Goal: Transaction & Acquisition: Purchase product/service

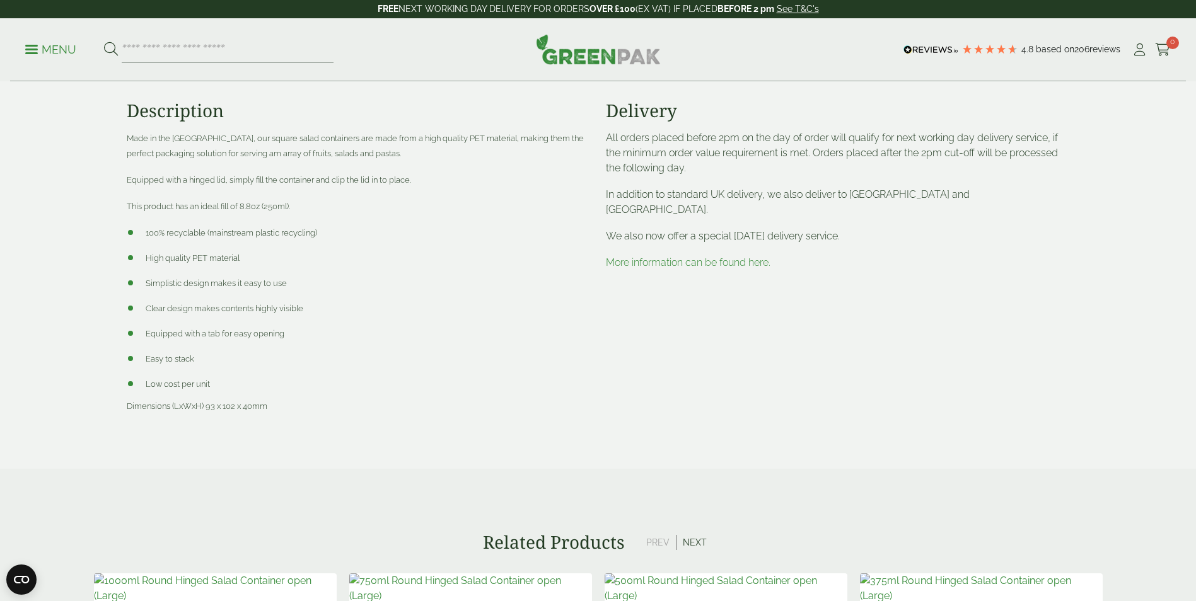
scroll to position [946, 0]
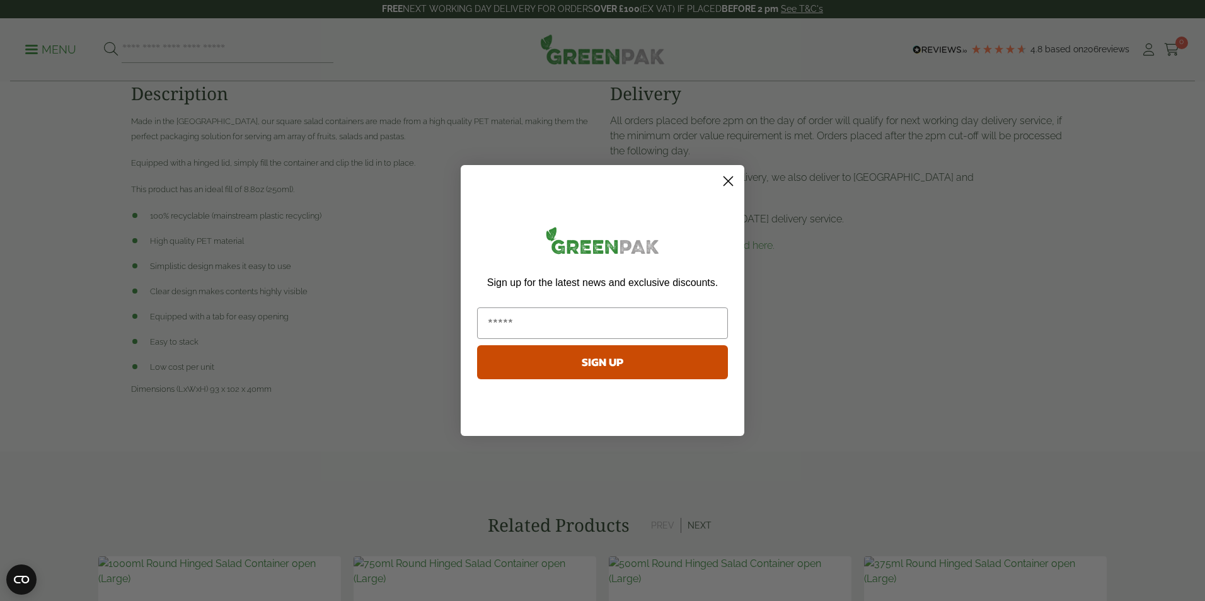
click at [736, 185] on circle "Close dialog" at bounding box center [728, 181] width 21 height 21
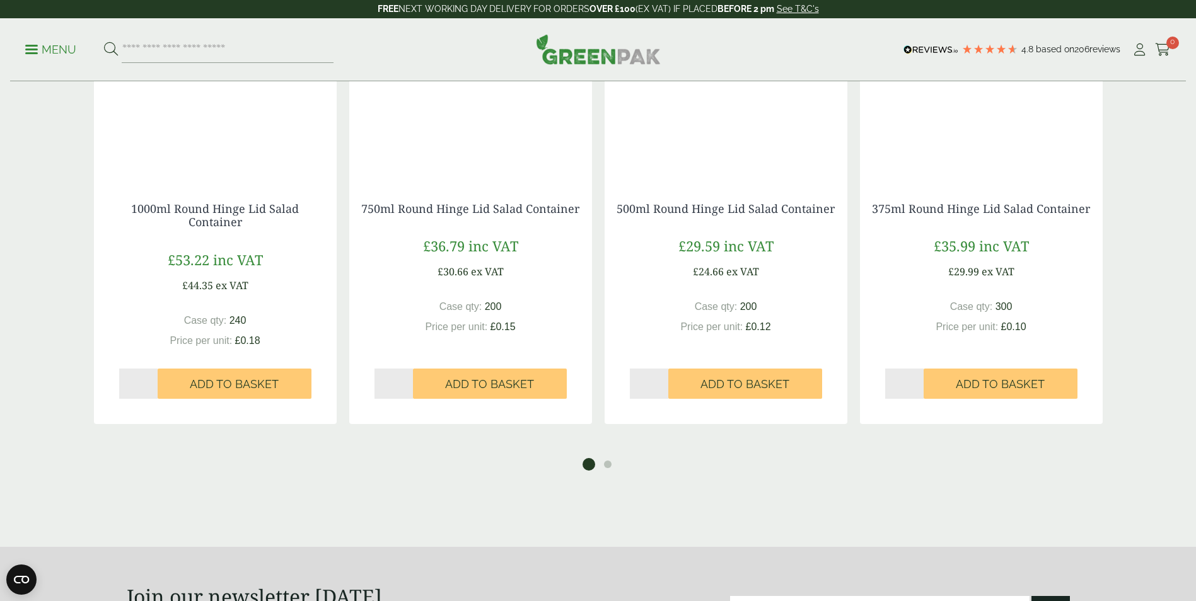
scroll to position [1702, 0]
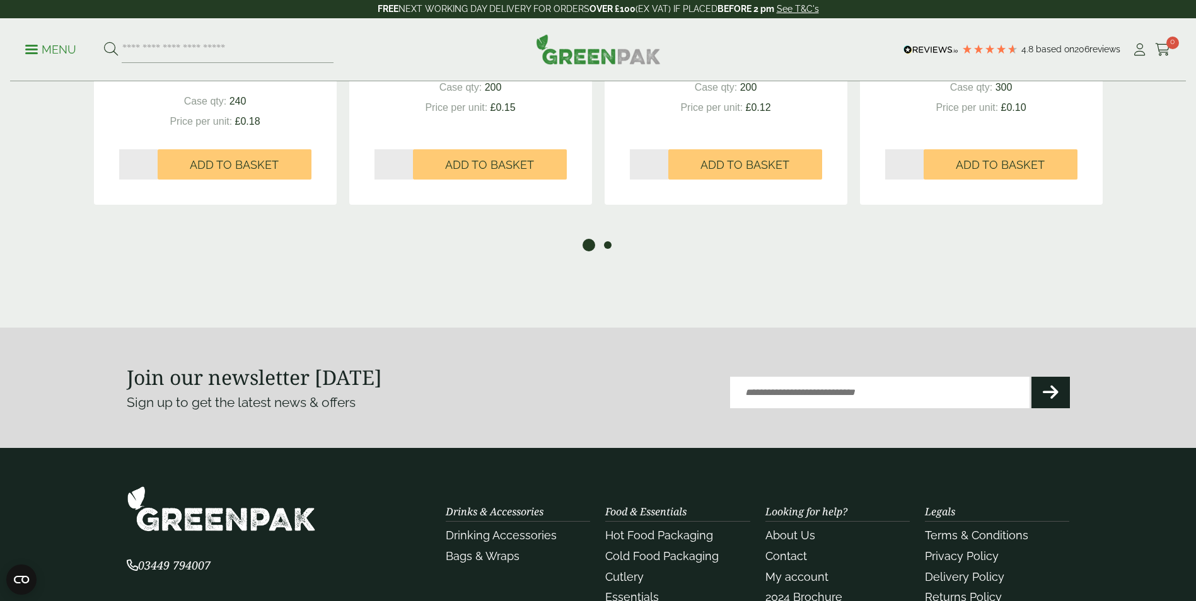
click at [609, 246] on button "2" at bounding box center [607, 245] width 13 height 13
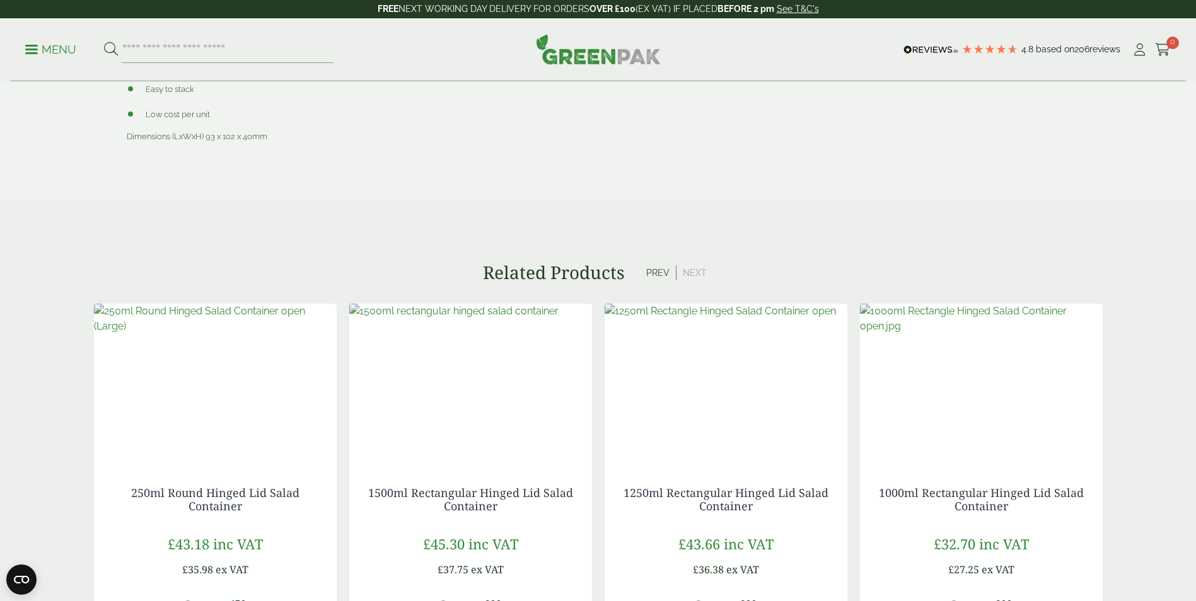
scroll to position [1387, 0]
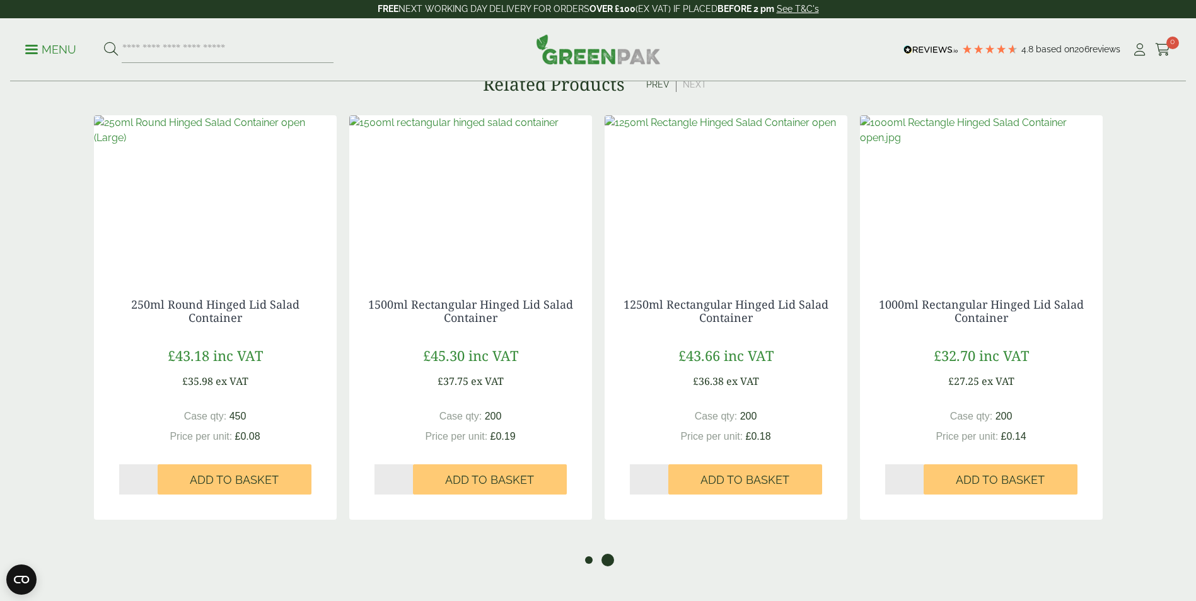
click at [591, 564] on button "1" at bounding box center [588, 560] width 13 height 13
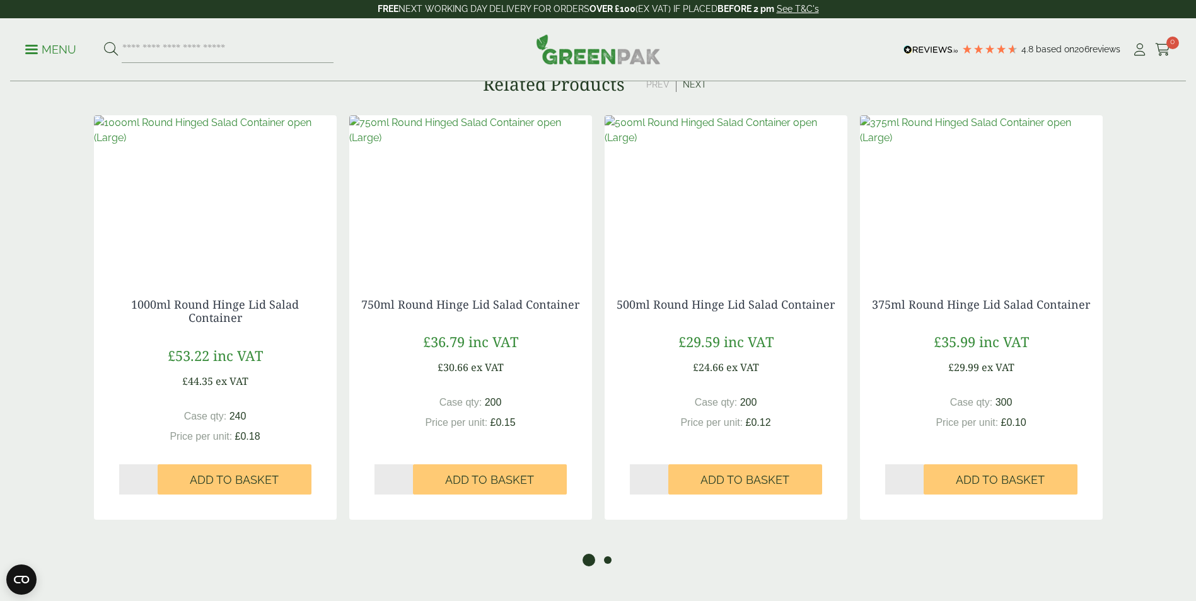
click at [606, 564] on button "2" at bounding box center [607, 560] width 13 height 13
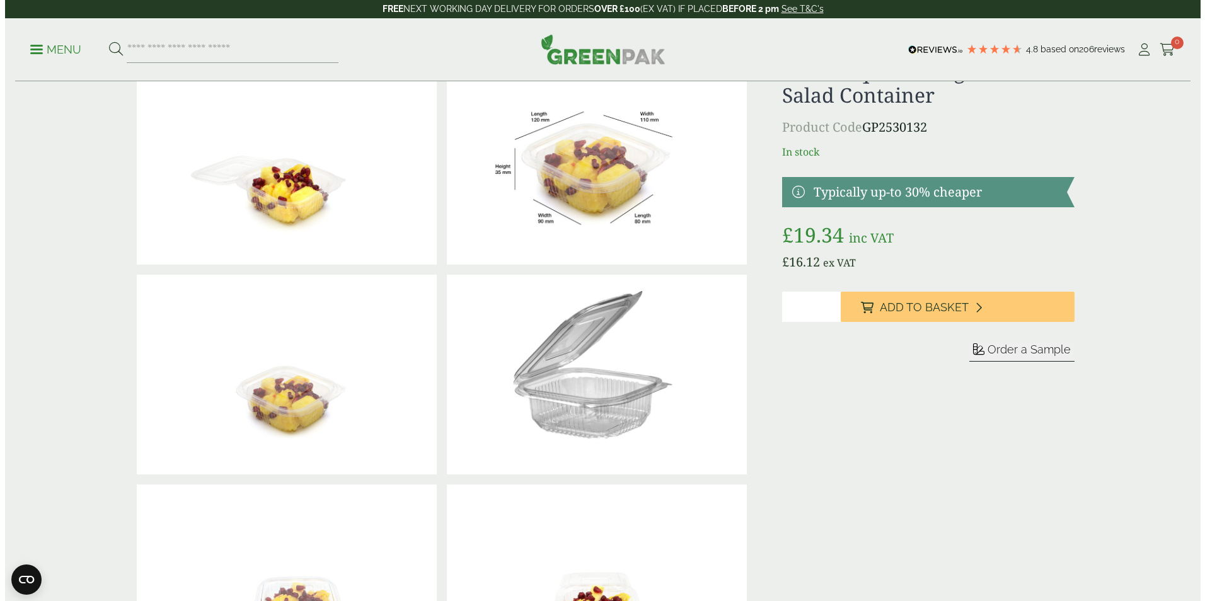
scroll to position [0, 0]
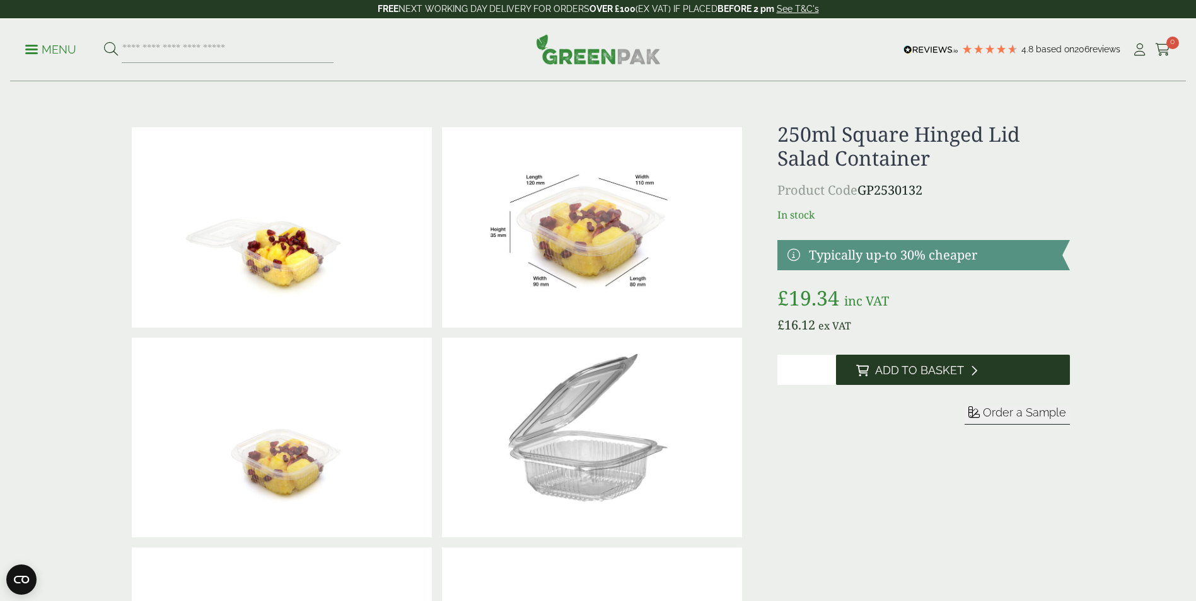
click at [927, 363] on button "Add to Basket" at bounding box center [953, 370] width 234 height 30
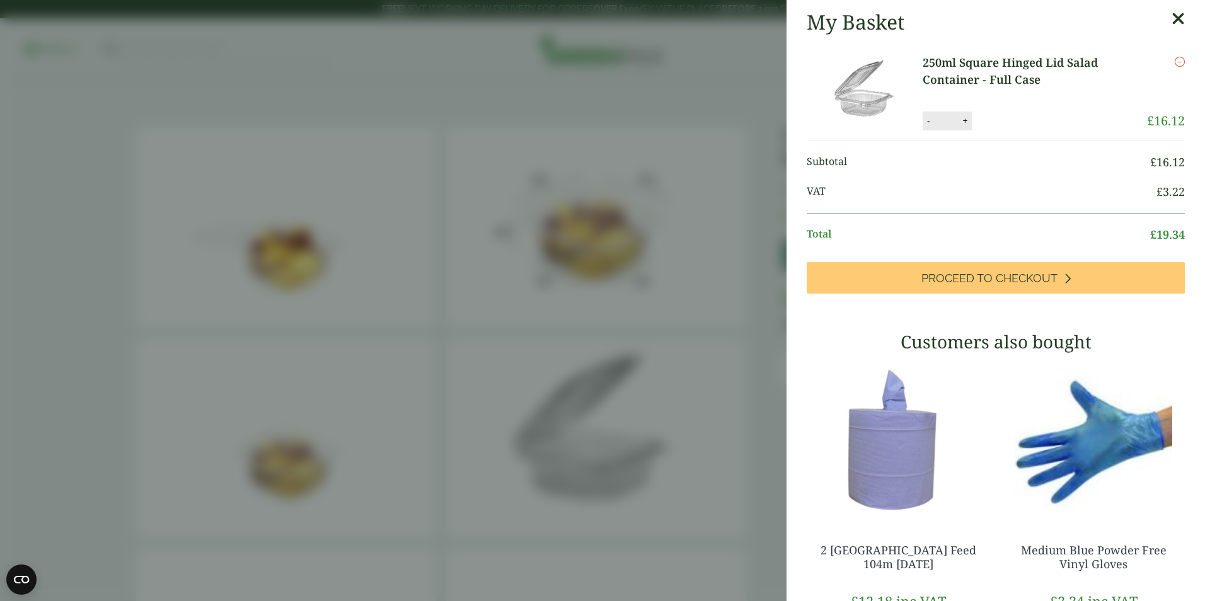
click at [1172, 18] on icon at bounding box center [1178, 19] width 13 height 18
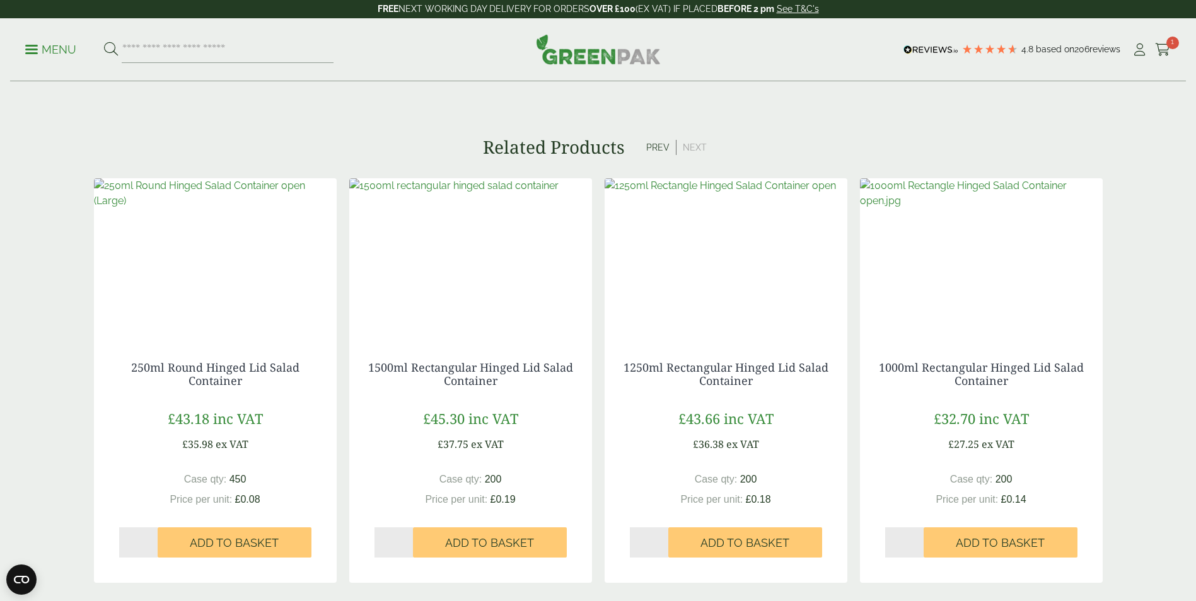
scroll to position [1639, 0]
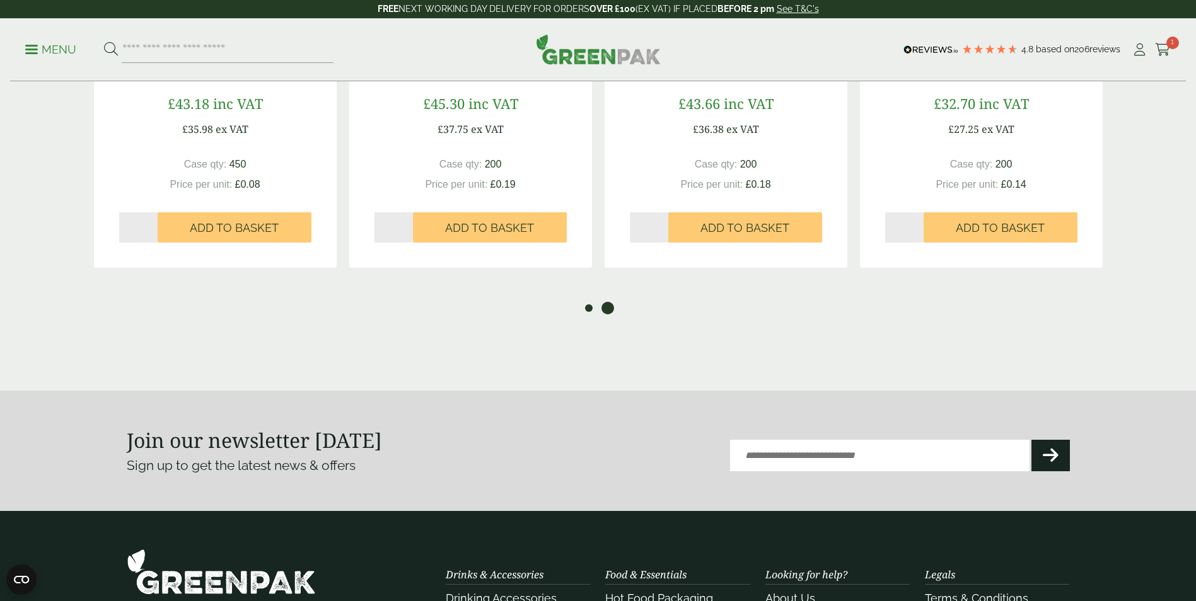
click at [589, 314] on button "1" at bounding box center [588, 308] width 13 height 13
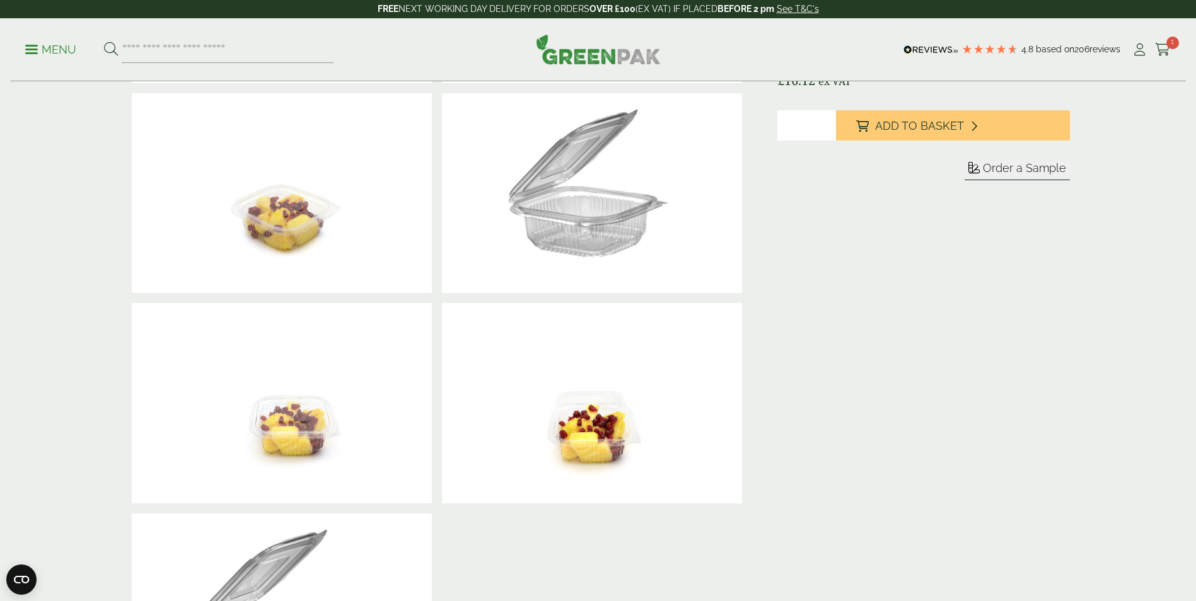
scroll to position [126, 0]
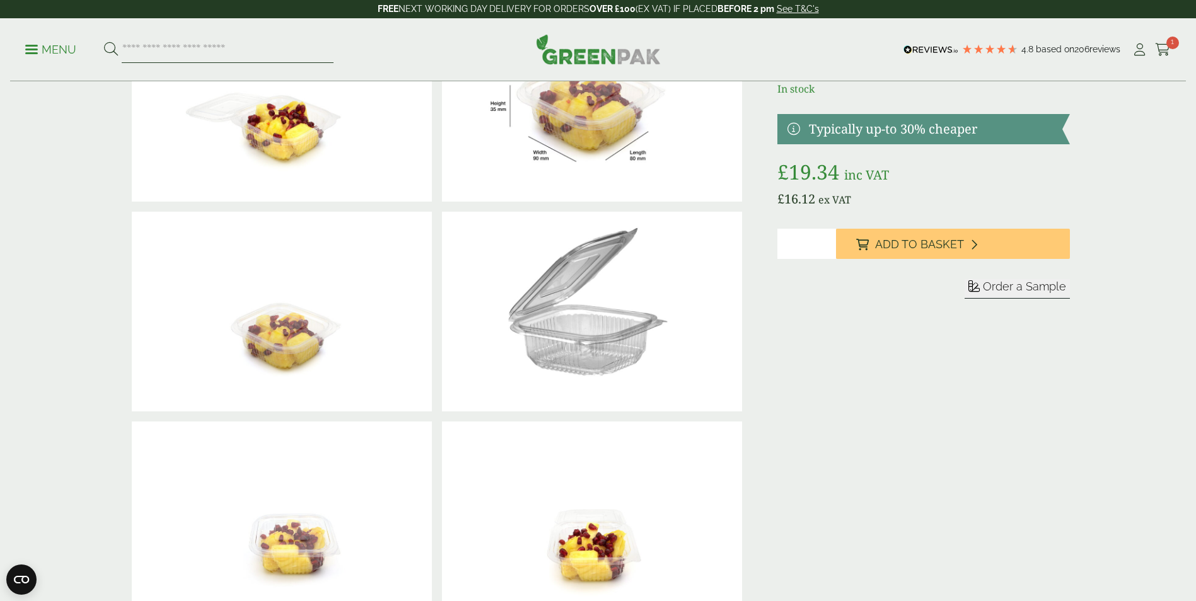
click at [242, 52] on input "search" at bounding box center [228, 50] width 212 height 26
click at [606, 55] on img at bounding box center [598, 49] width 125 height 30
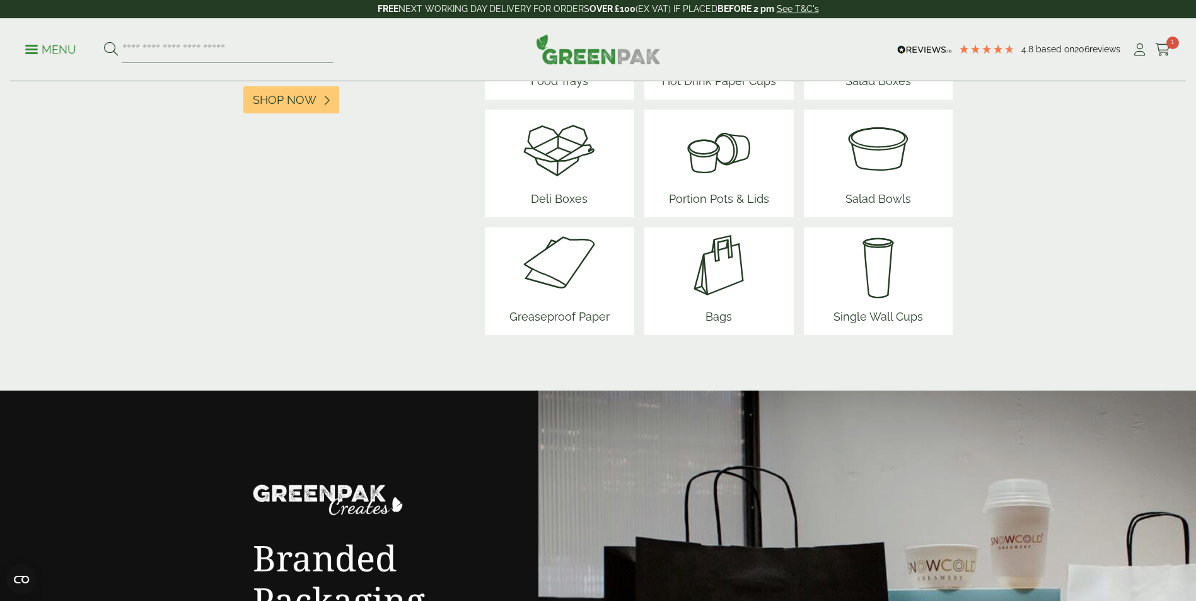
scroll to position [1576, 0]
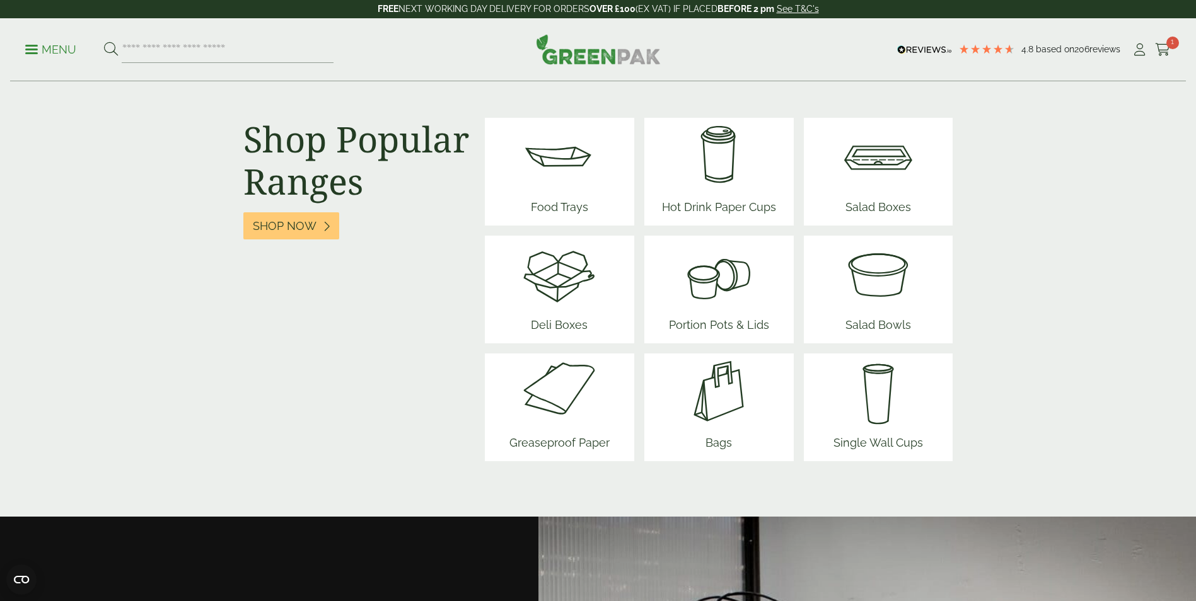
click at [878, 188] on img at bounding box center [878, 156] width 76 height 76
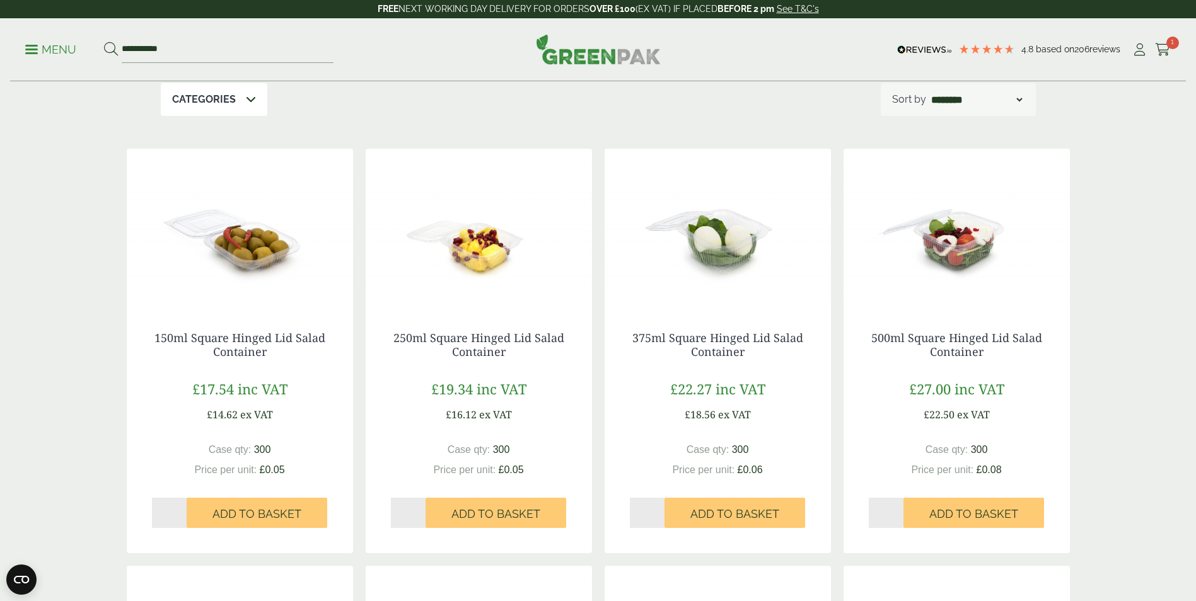
scroll to position [189, 0]
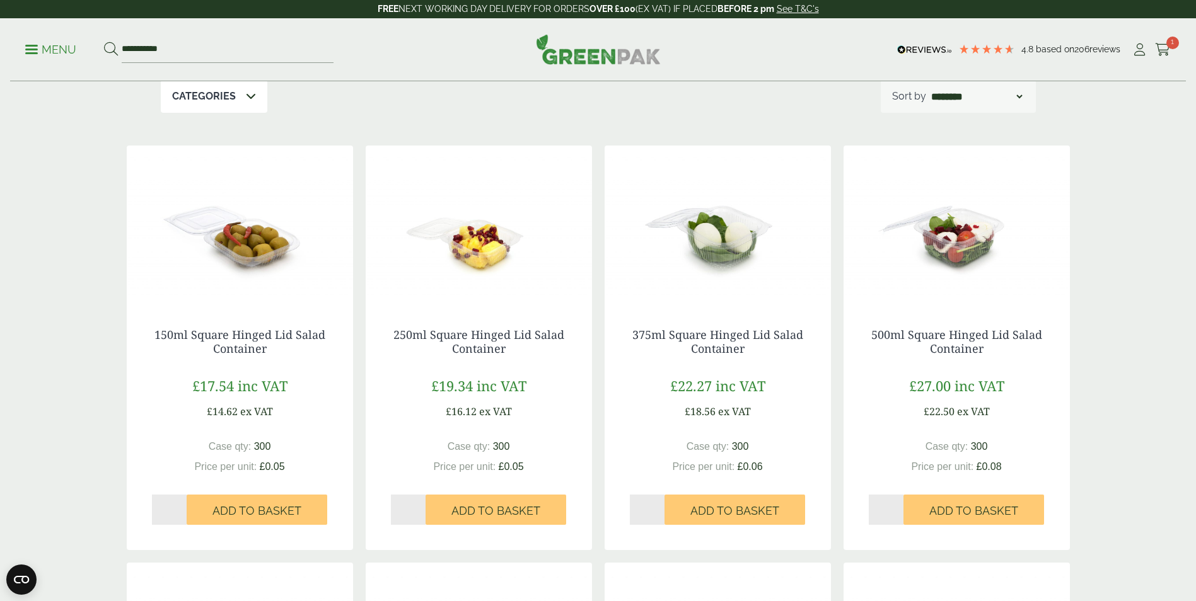
click at [962, 240] on img at bounding box center [956, 225] width 226 height 158
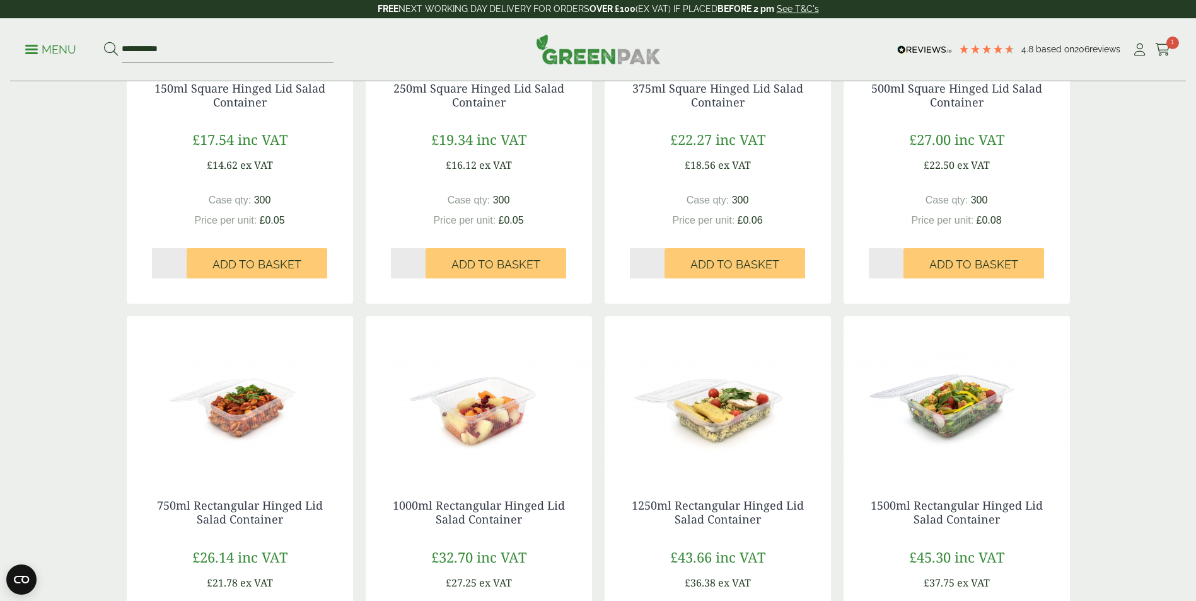
scroll to position [567, 0]
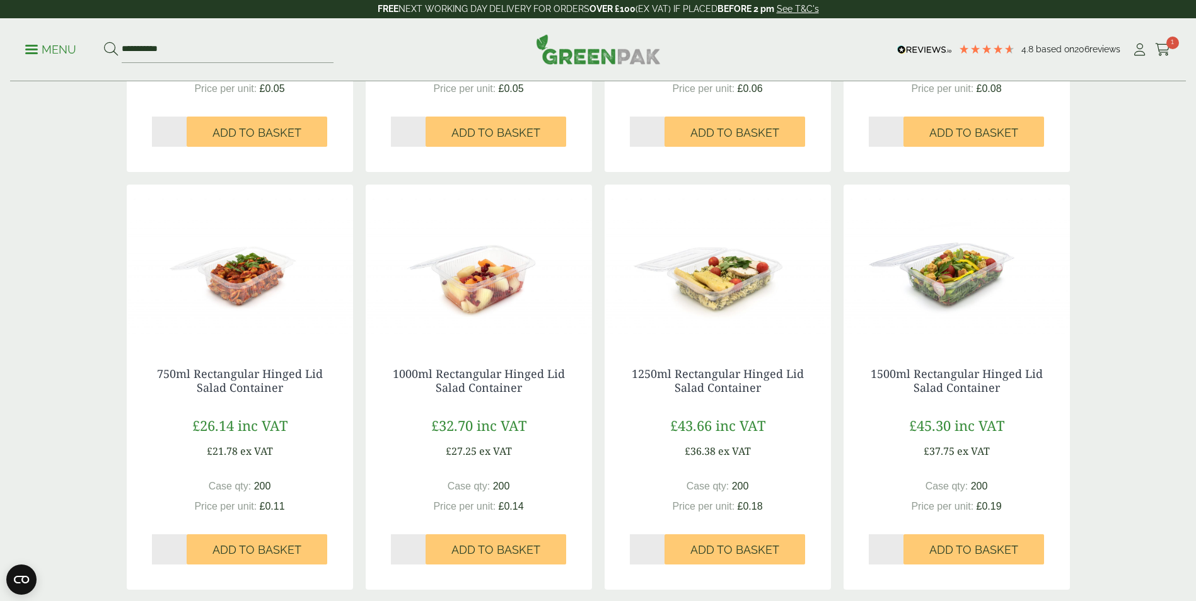
click at [521, 304] on img at bounding box center [479, 264] width 226 height 158
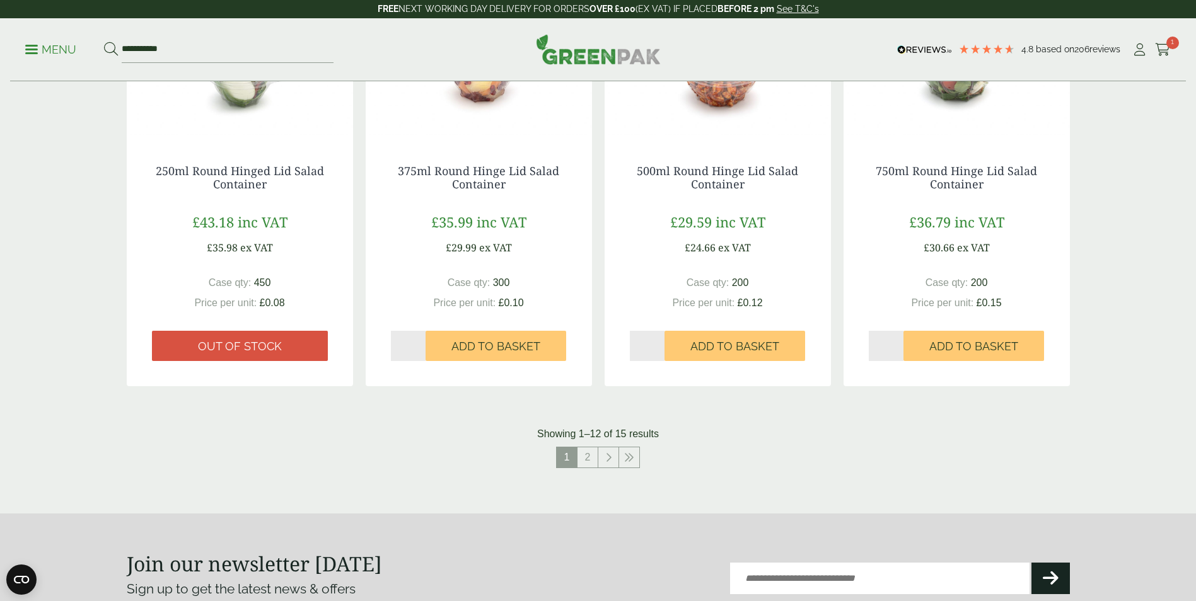
scroll to position [1198, 0]
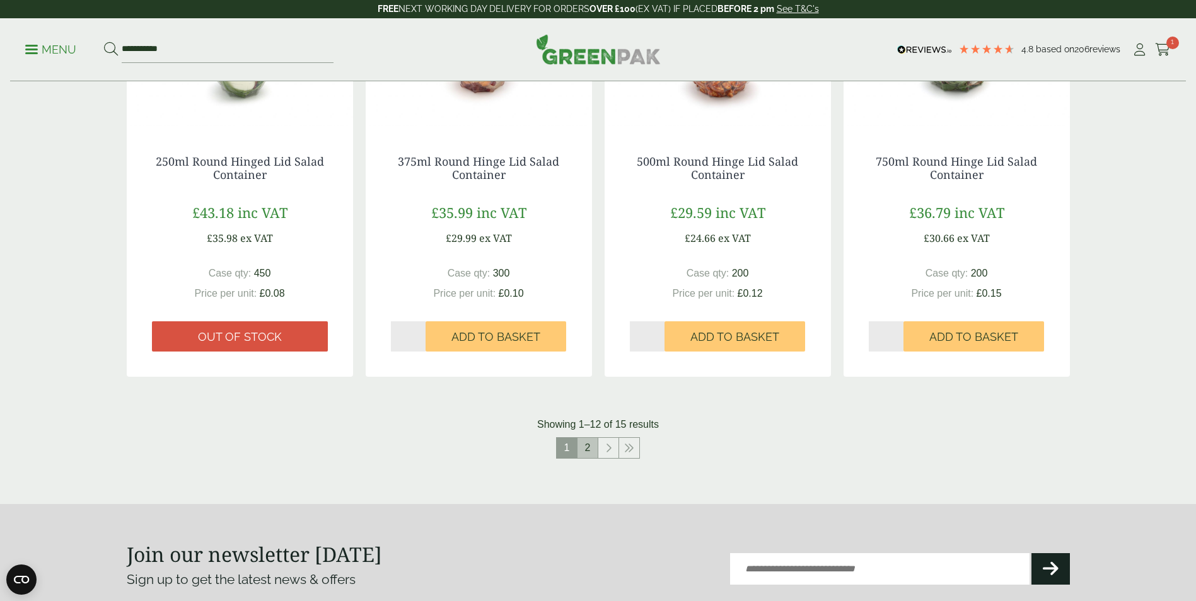
click at [591, 445] on link "2" at bounding box center [587, 448] width 20 height 20
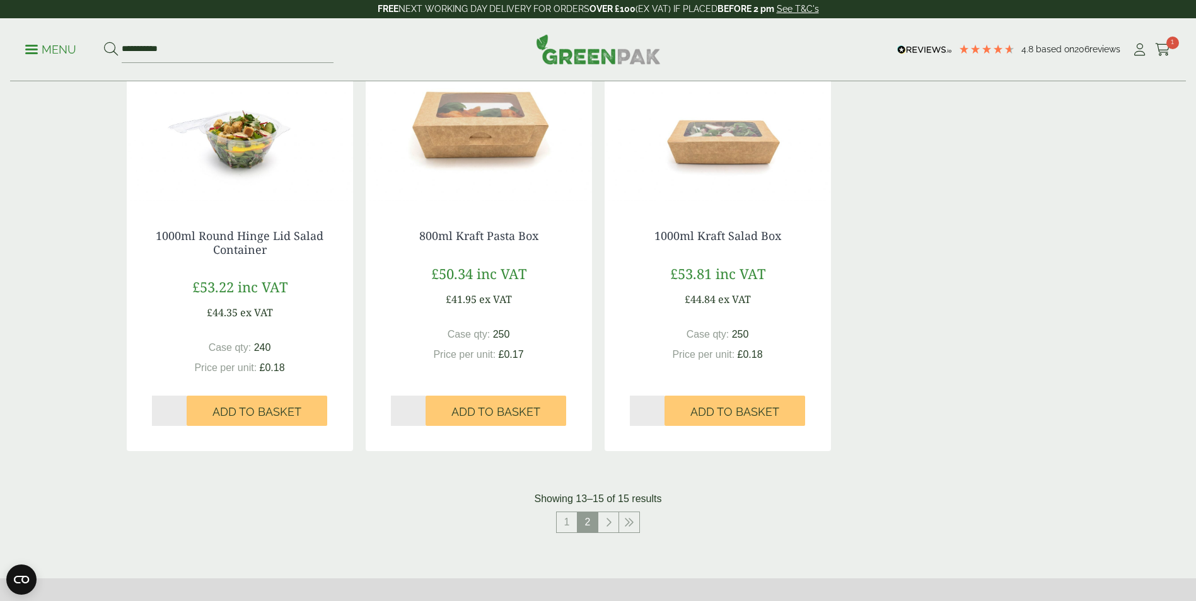
scroll to position [283, 0]
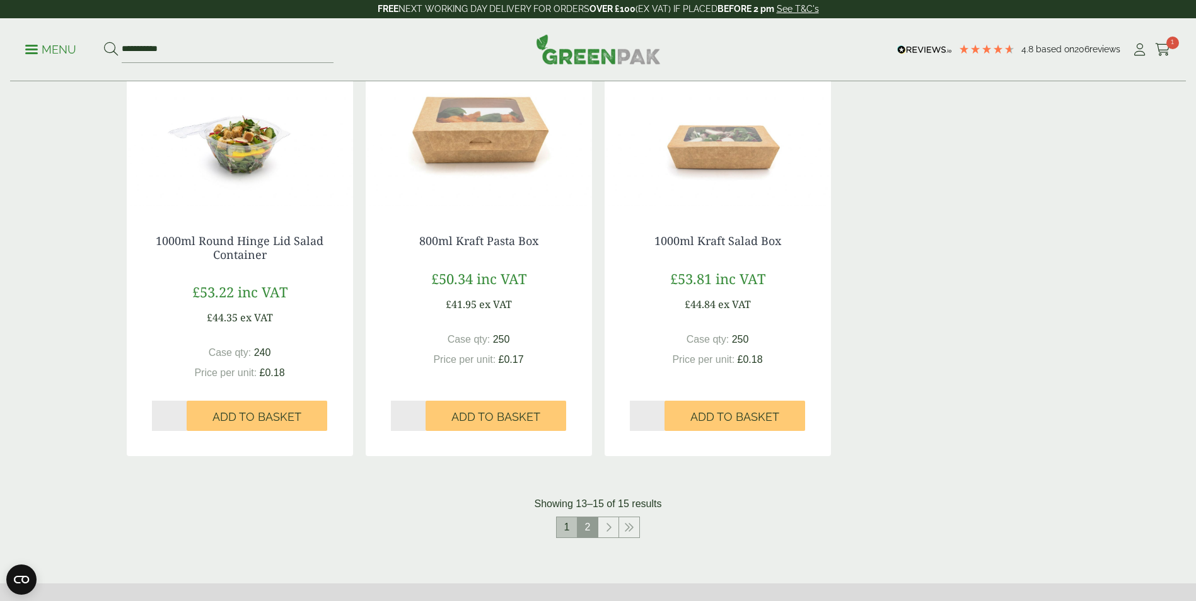
click at [569, 523] on link "1" at bounding box center [567, 528] width 20 height 20
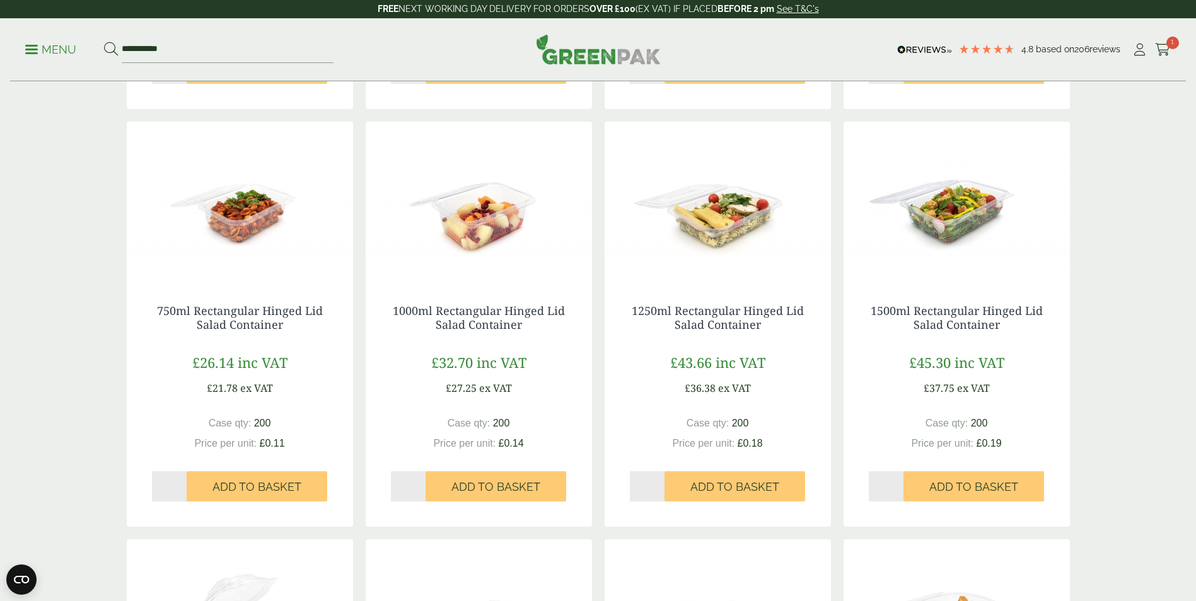
scroll to position [252, 0]
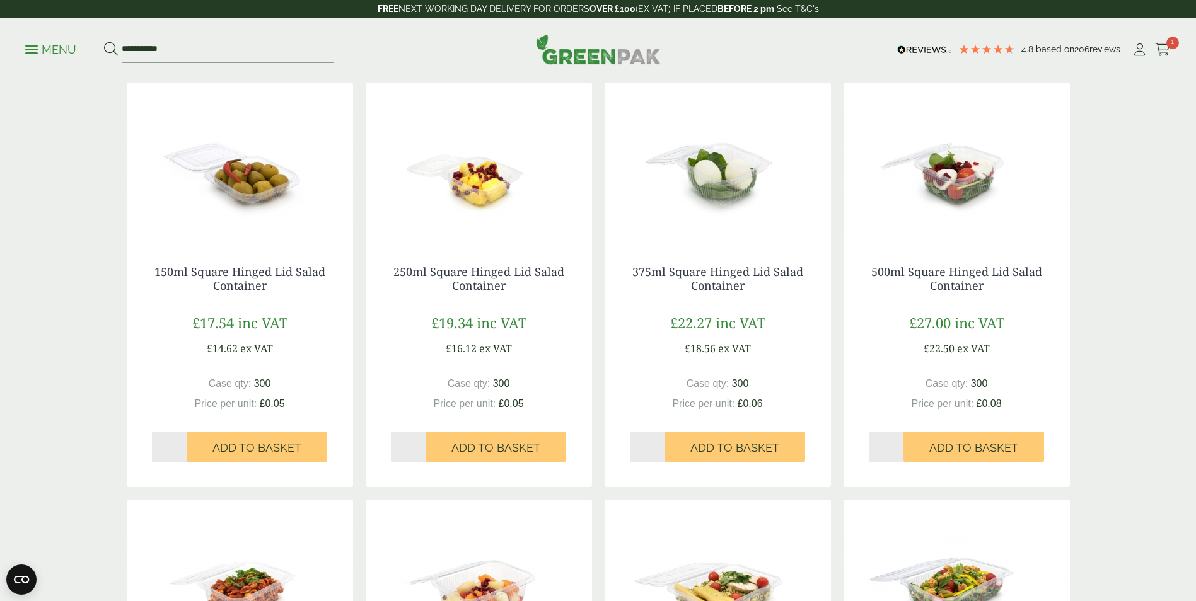
click at [484, 163] on img at bounding box center [479, 162] width 226 height 158
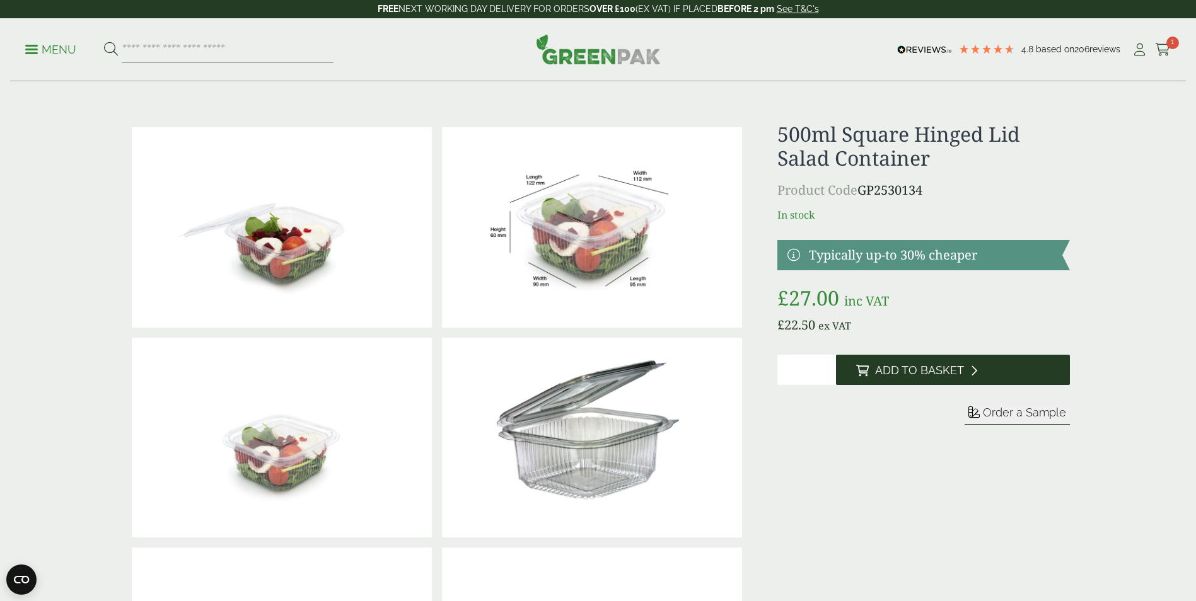
click at [878, 375] on span "Add to Basket" at bounding box center [919, 371] width 89 height 14
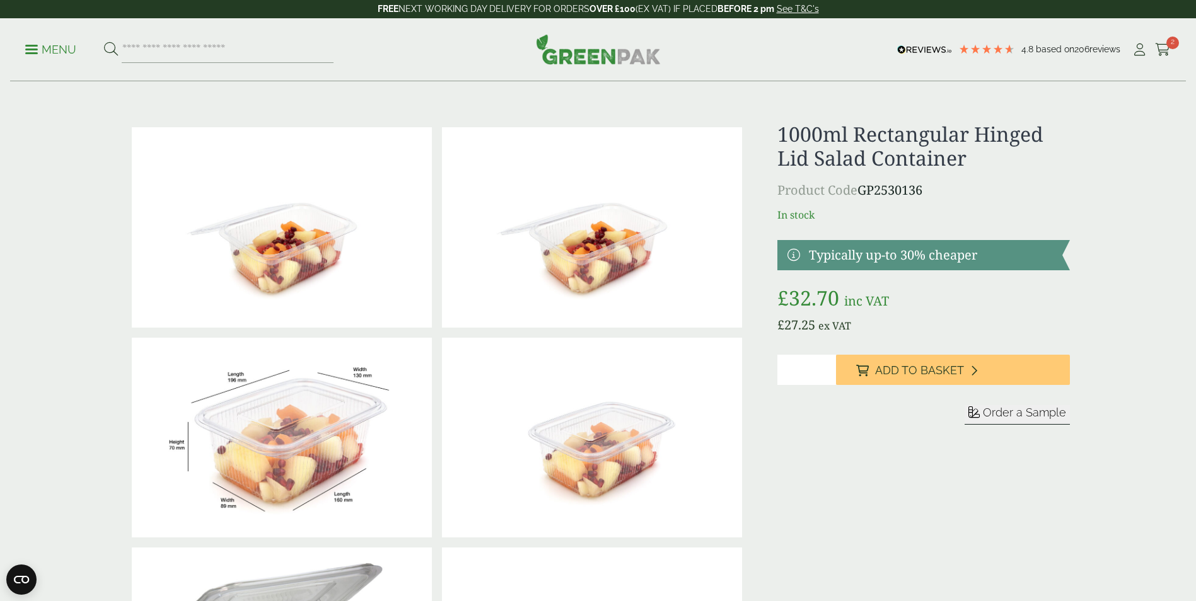
click at [328, 272] on img at bounding box center [282, 227] width 300 height 200
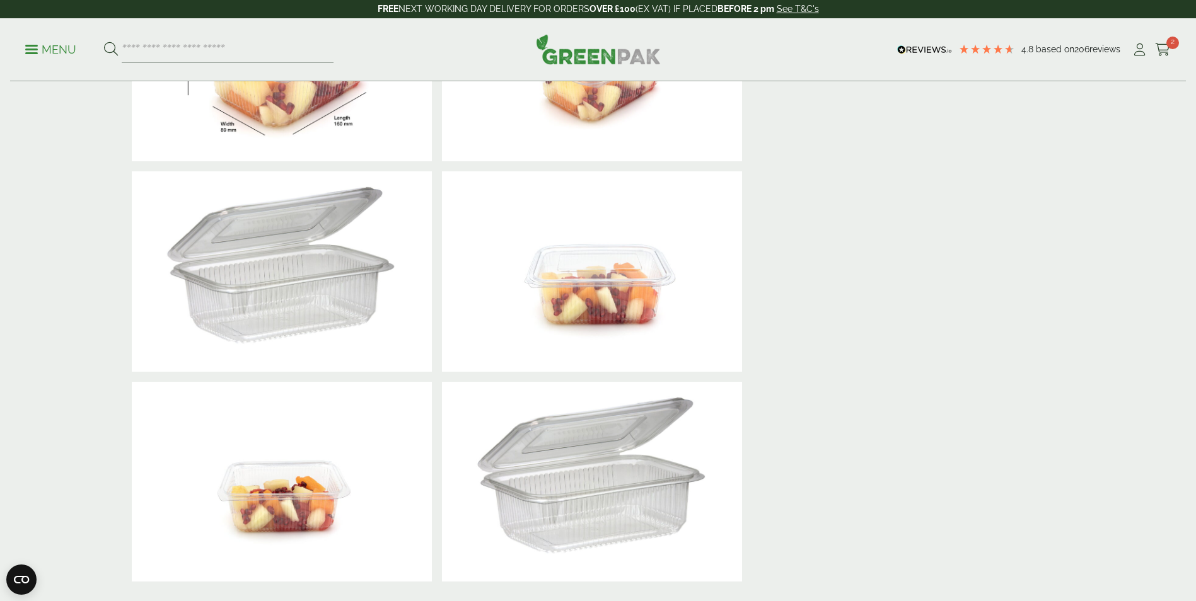
scroll to position [378, 0]
click at [599, 548] on img at bounding box center [592, 480] width 300 height 200
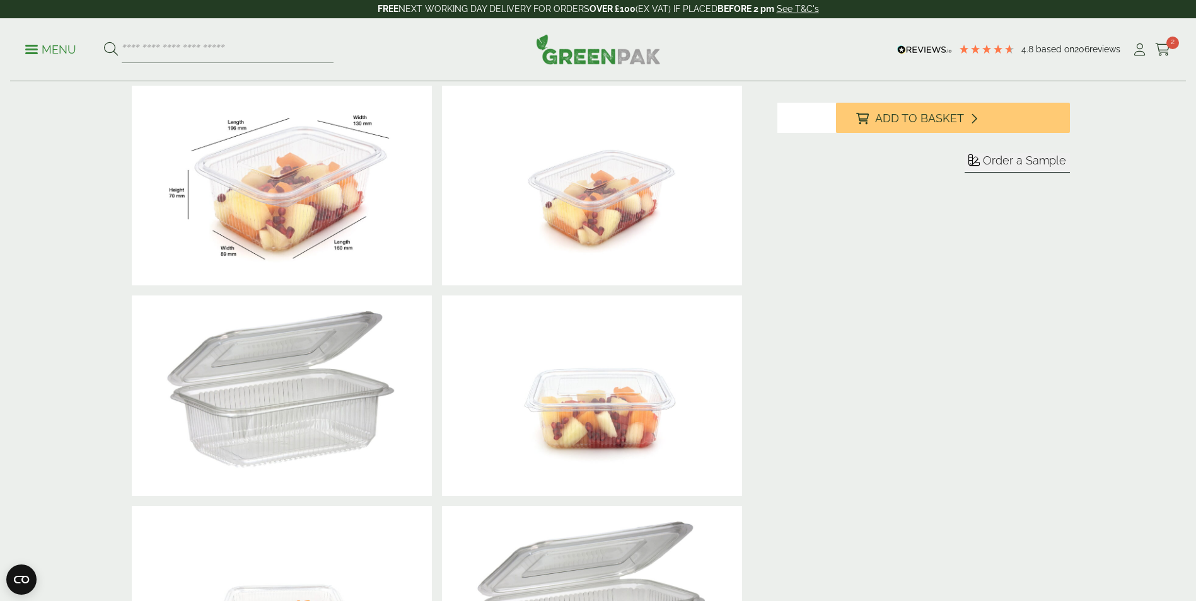
scroll to position [0, 0]
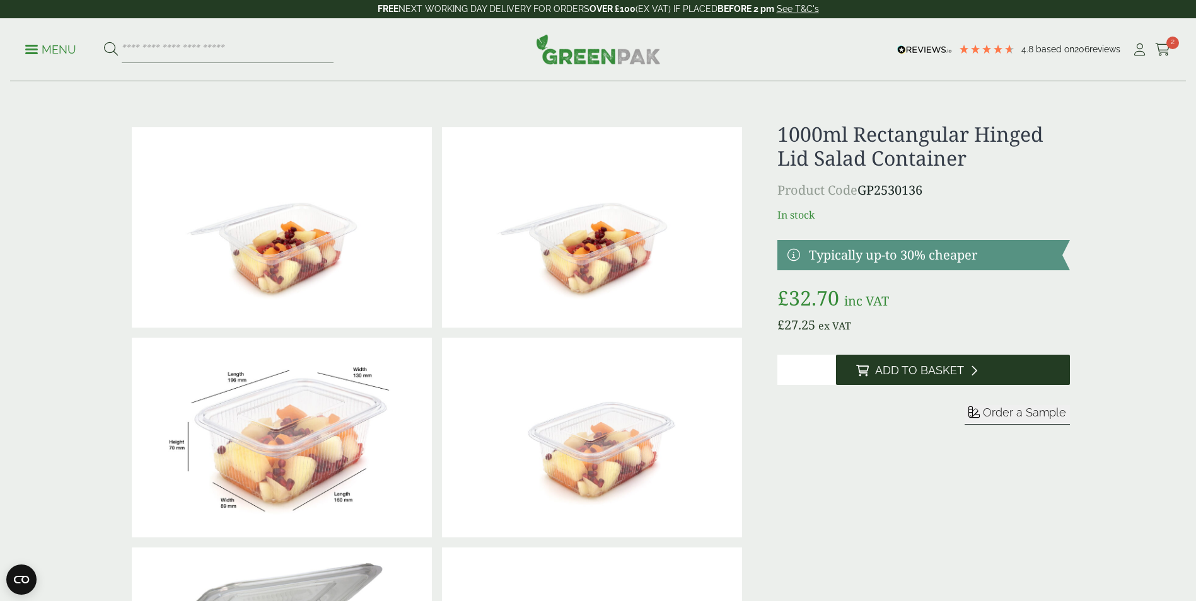
click at [940, 377] on span "Add to Basket" at bounding box center [919, 371] width 89 height 14
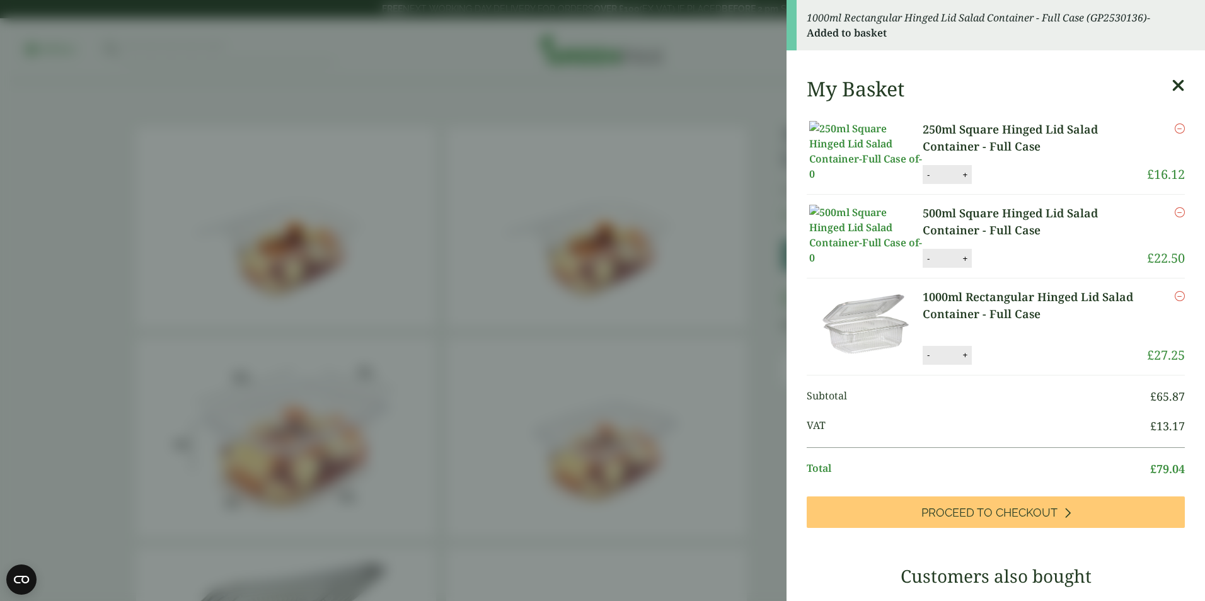
click at [1172, 83] on icon at bounding box center [1178, 86] width 13 height 18
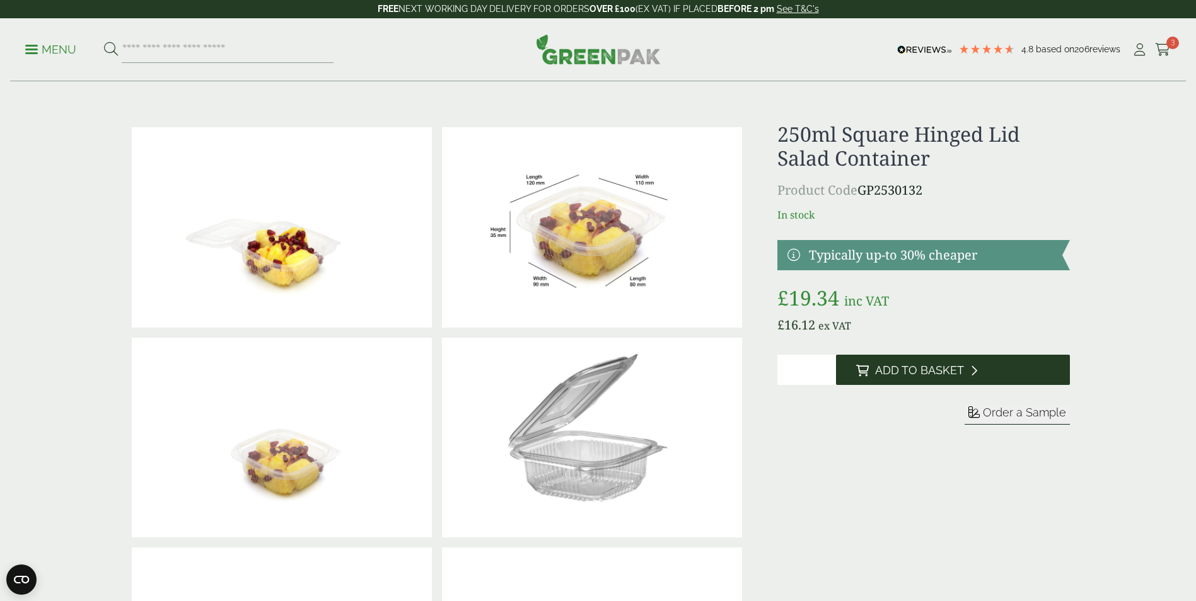
click at [927, 373] on span "Add to Basket" at bounding box center [919, 371] width 89 height 14
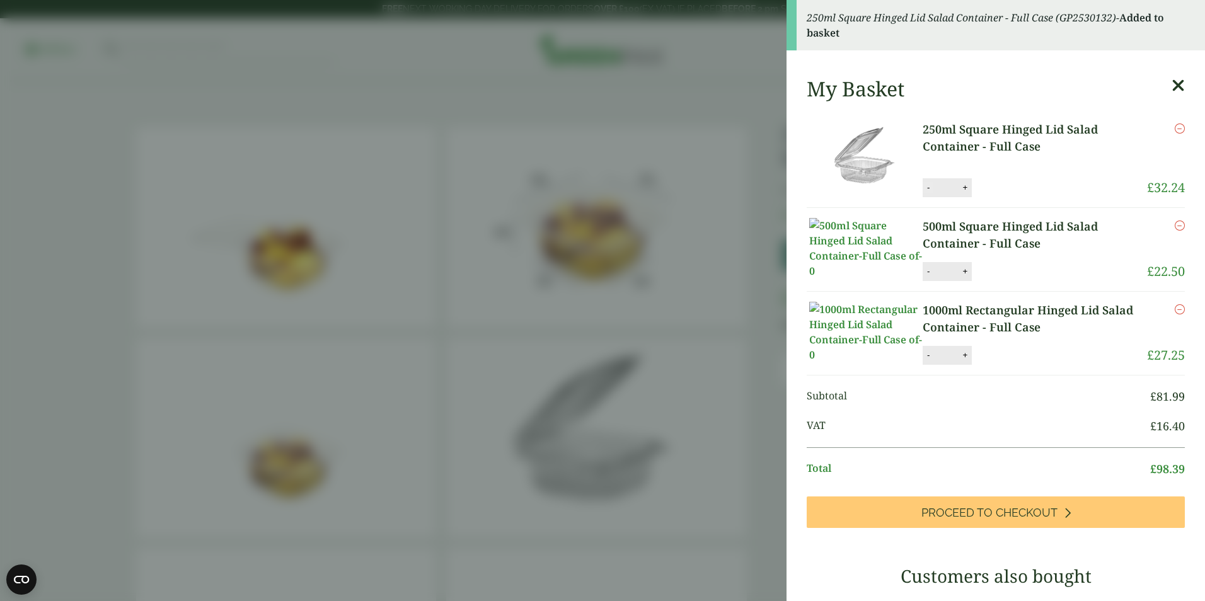
click at [931, 183] on button "-" at bounding box center [929, 187] width 10 height 11
type input "*"
click at [1000, 188] on button "Update" at bounding box center [1006, 187] width 63 height 19
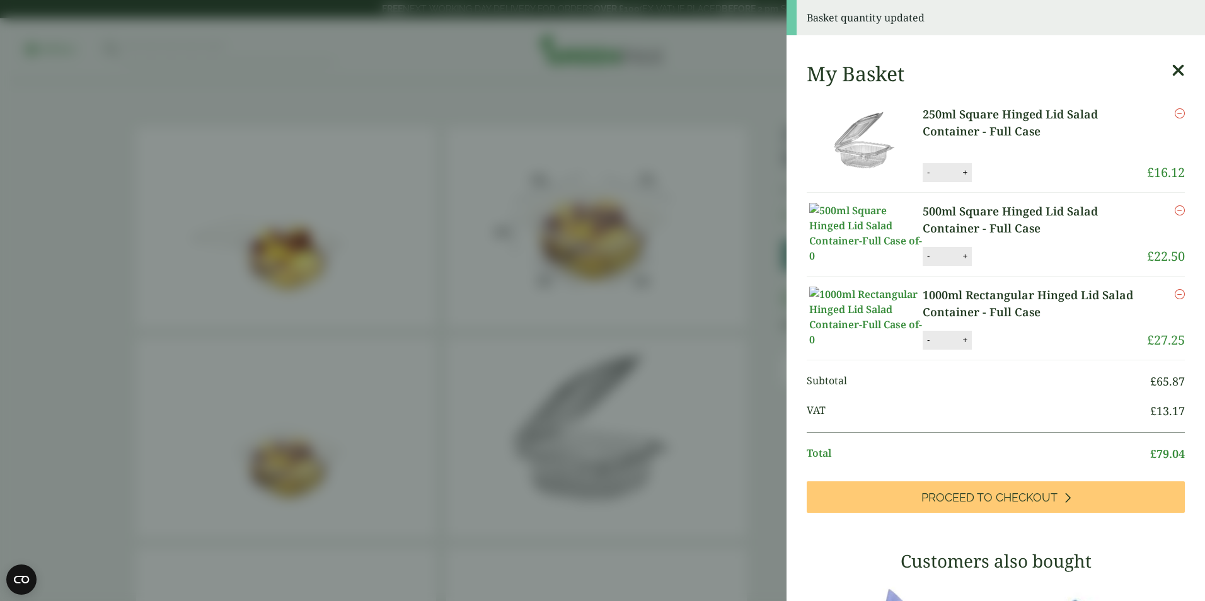
scroll to position [126, 0]
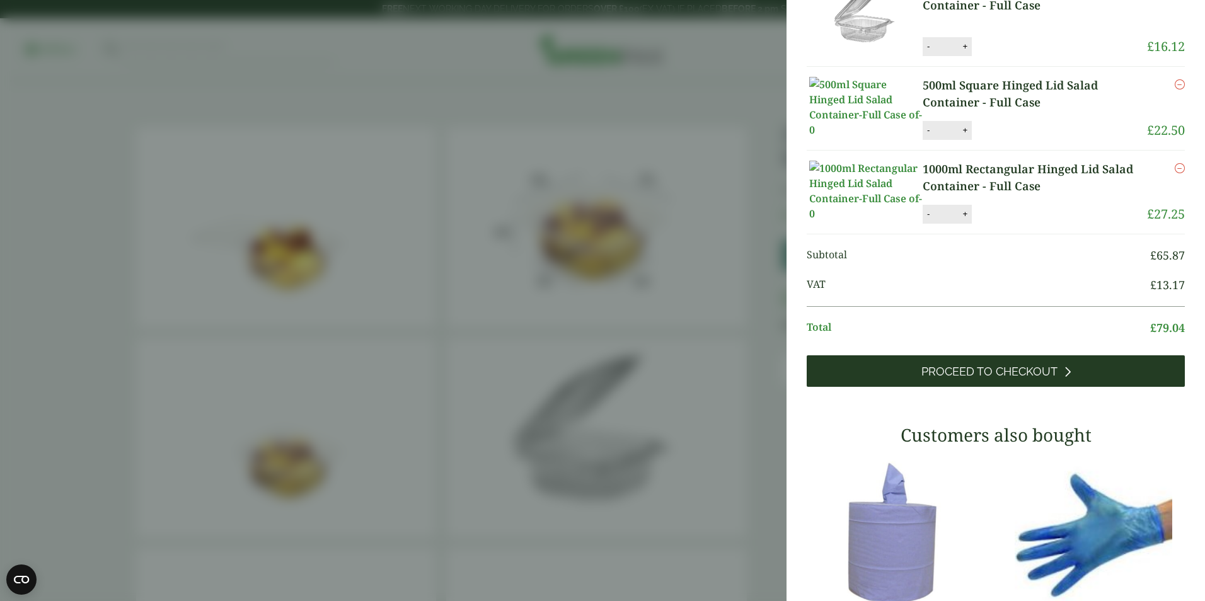
click at [986, 379] on span "Proceed to Checkout" at bounding box center [990, 372] width 136 height 14
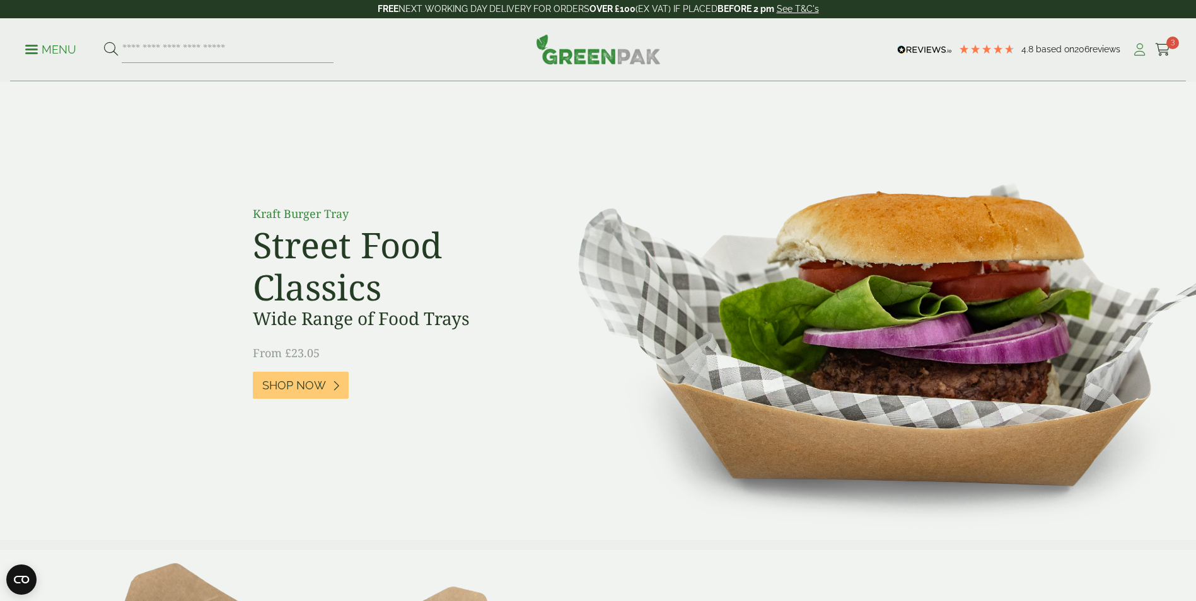
click at [1135, 51] on icon at bounding box center [1140, 49] width 16 height 13
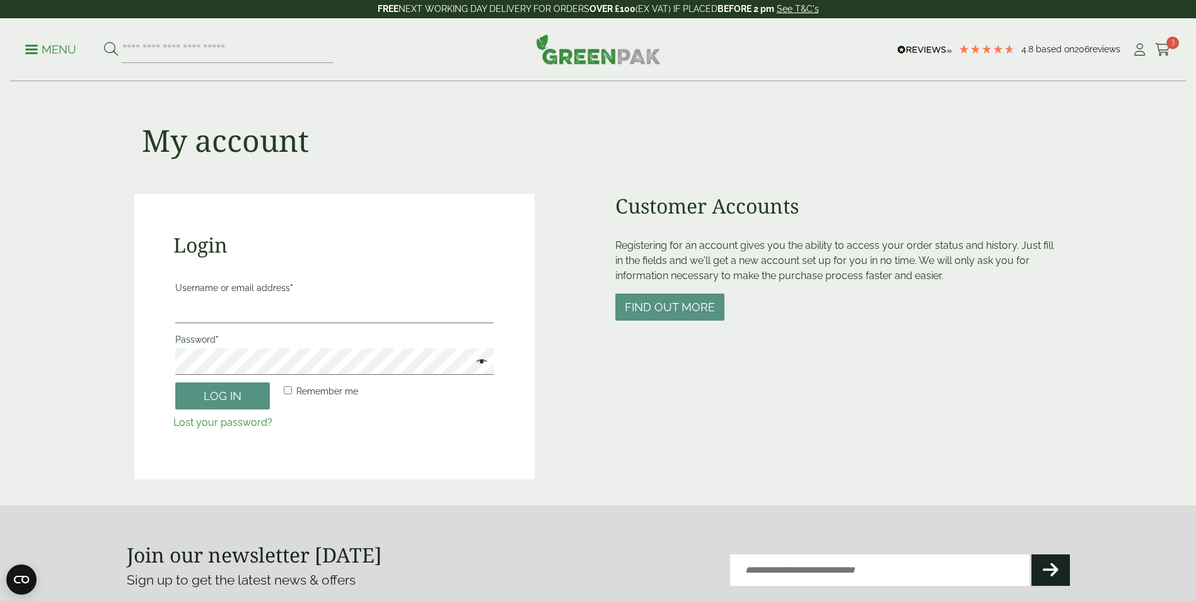
click at [601, 56] on img at bounding box center [598, 49] width 125 height 30
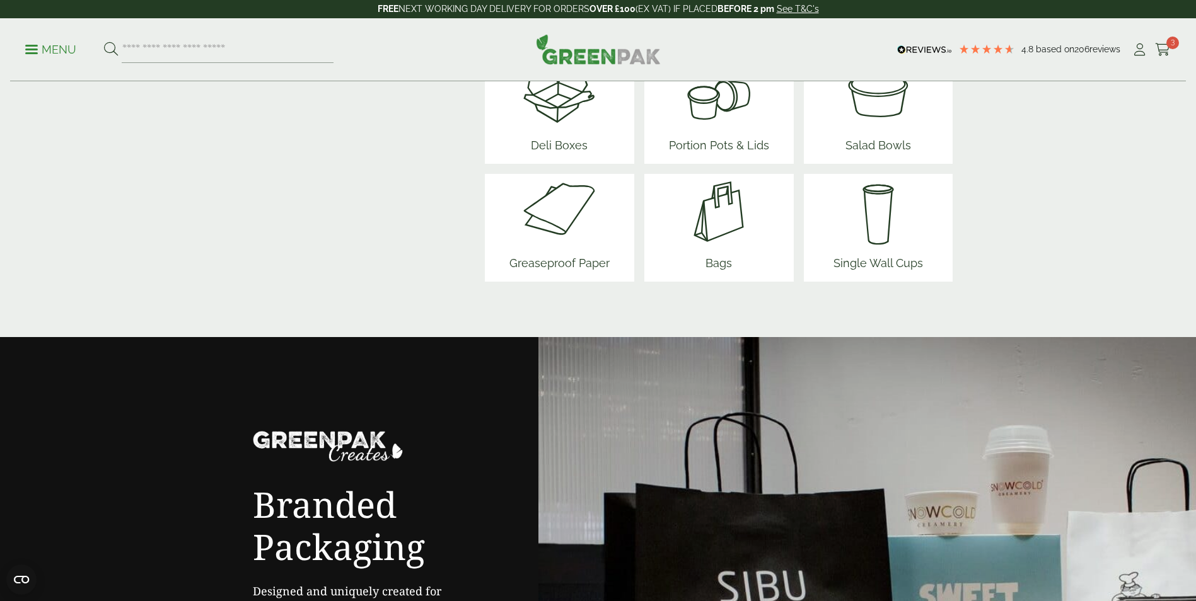
scroll to position [1576, 0]
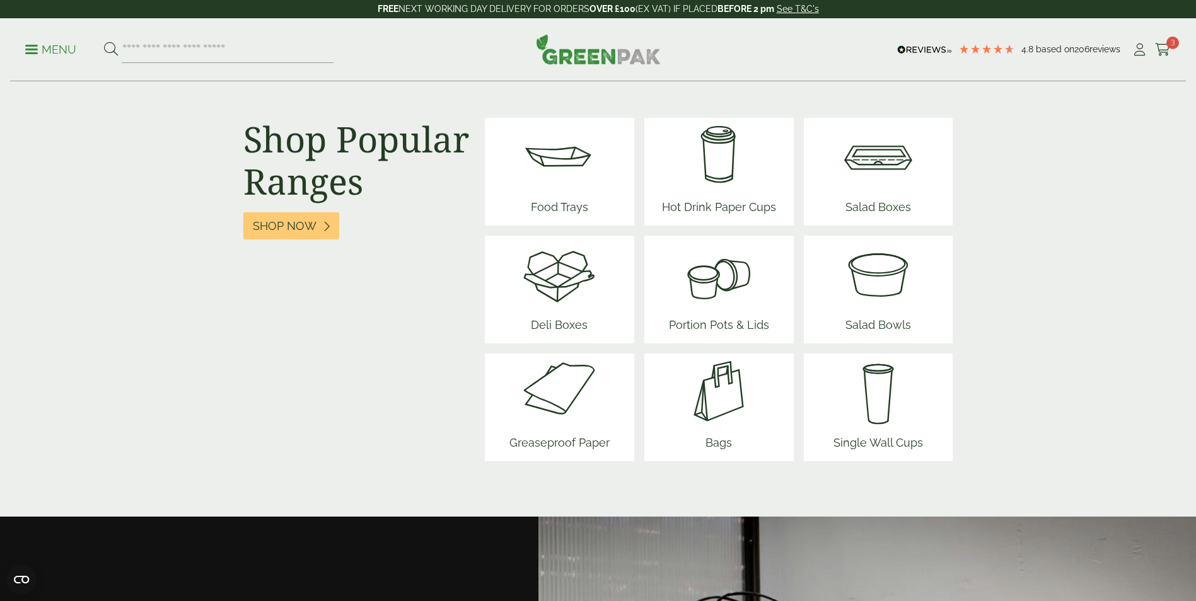
click at [647, 402] on div "Bags" at bounding box center [718, 408] width 149 height 108
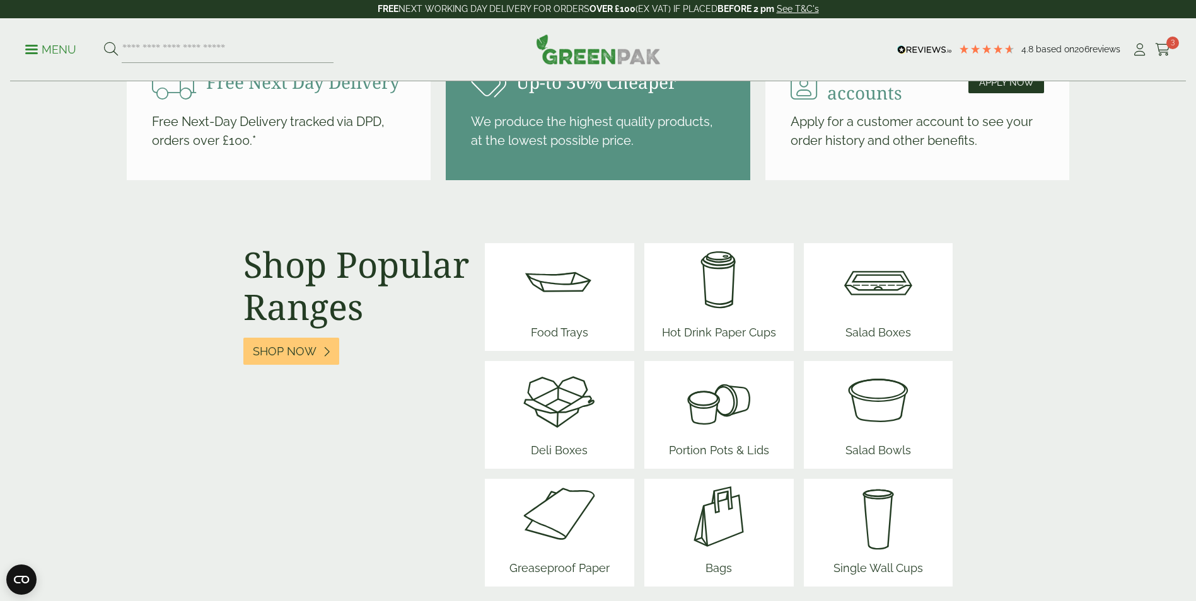
scroll to position [1450, 0]
click at [712, 416] on img at bounding box center [719, 400] width 110 height 76
click at [878, 289] on img at bounding box center [878, 282] width 76 height 76
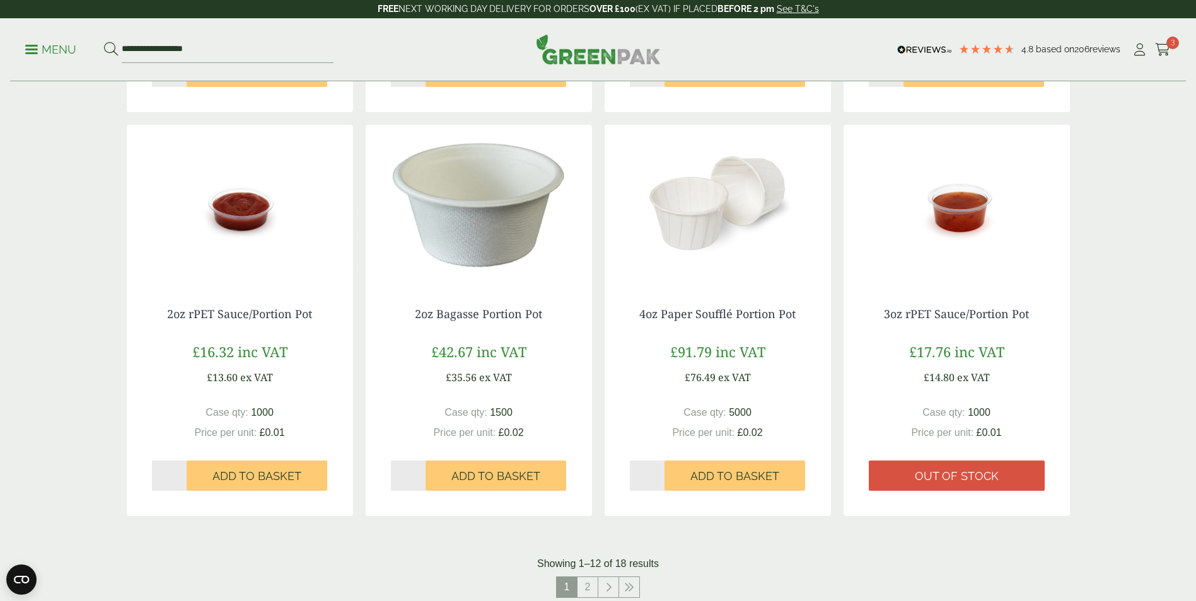
scroll to position [1387, 0]
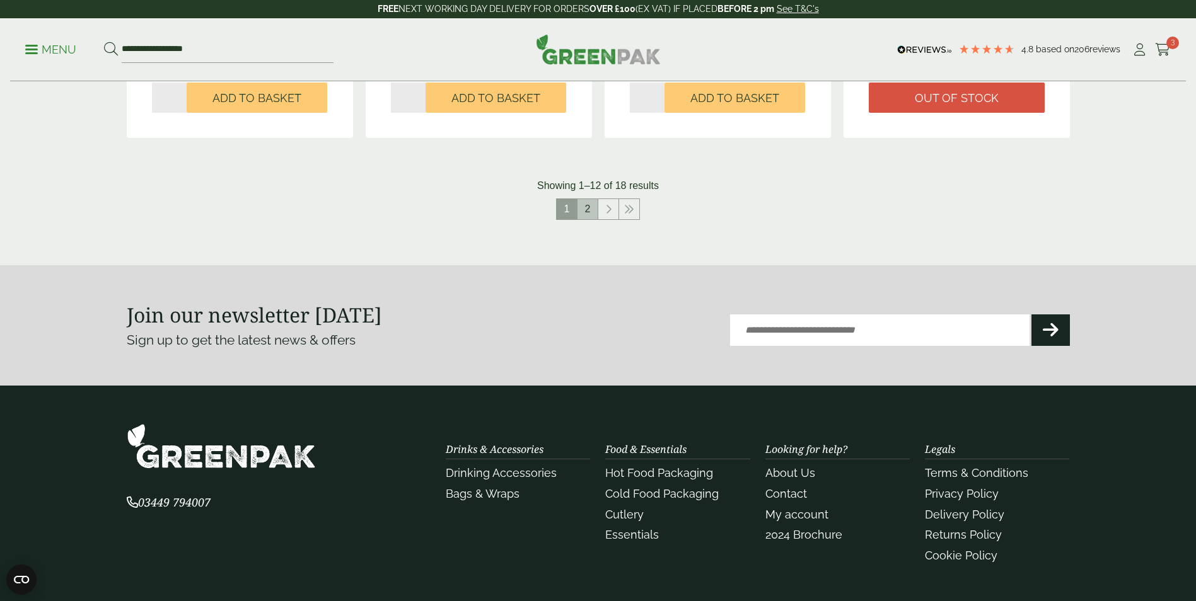
click at [581, 210] on link "2" at bounding box center [587, 209] width 20 height 20
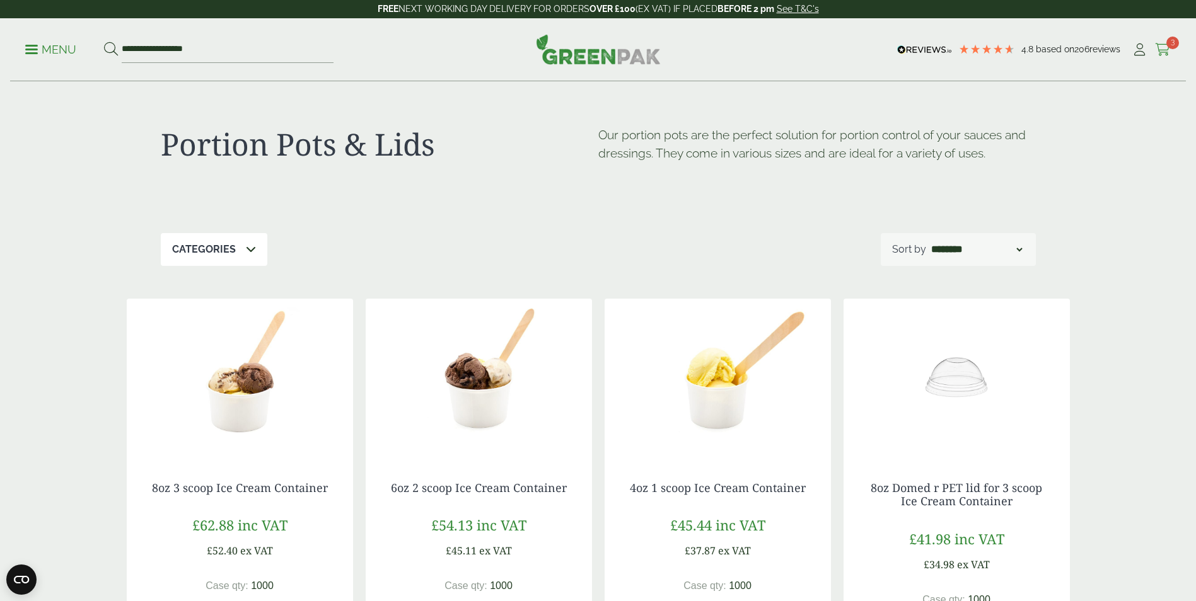
click at [1173, 45] on span "3" at bounding box center [1172, 43] width 13 height 13
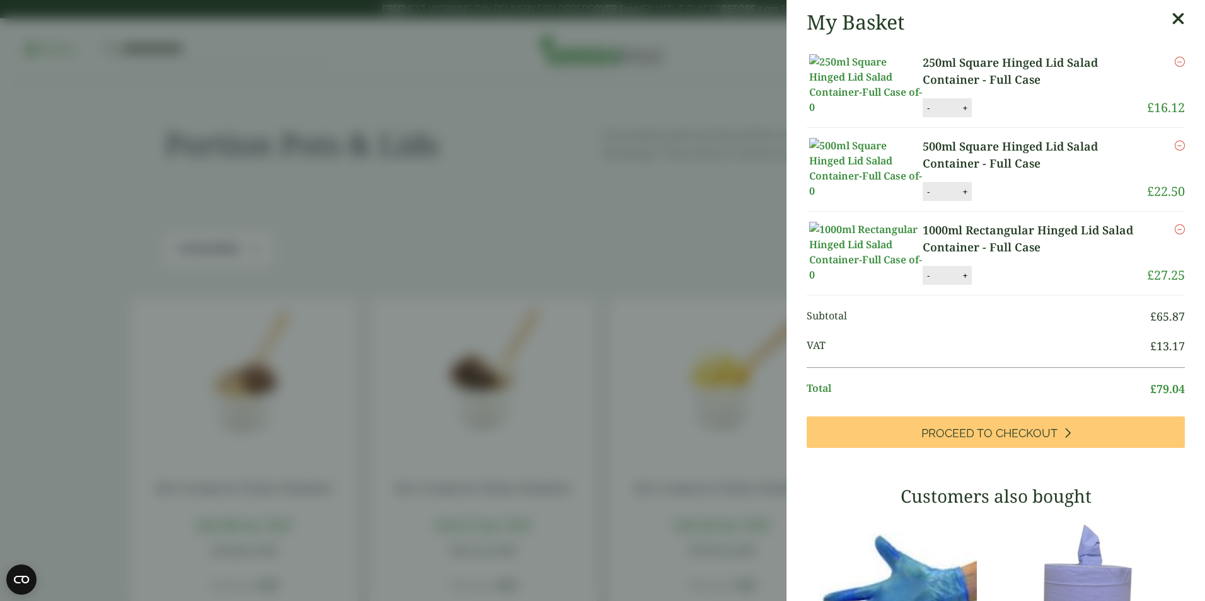
click at [894, 282] on img at bounding box center [865, 252] width 113 height 61
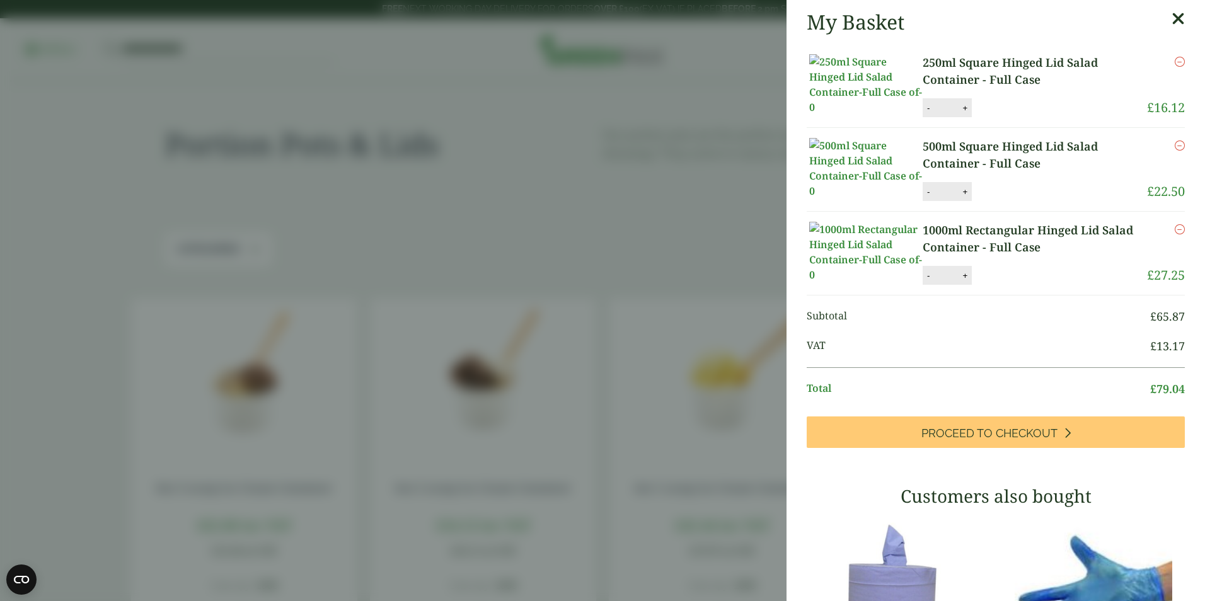
click at [1172, 21] on icon at bounding box center [1178, 19] width 13 height 18
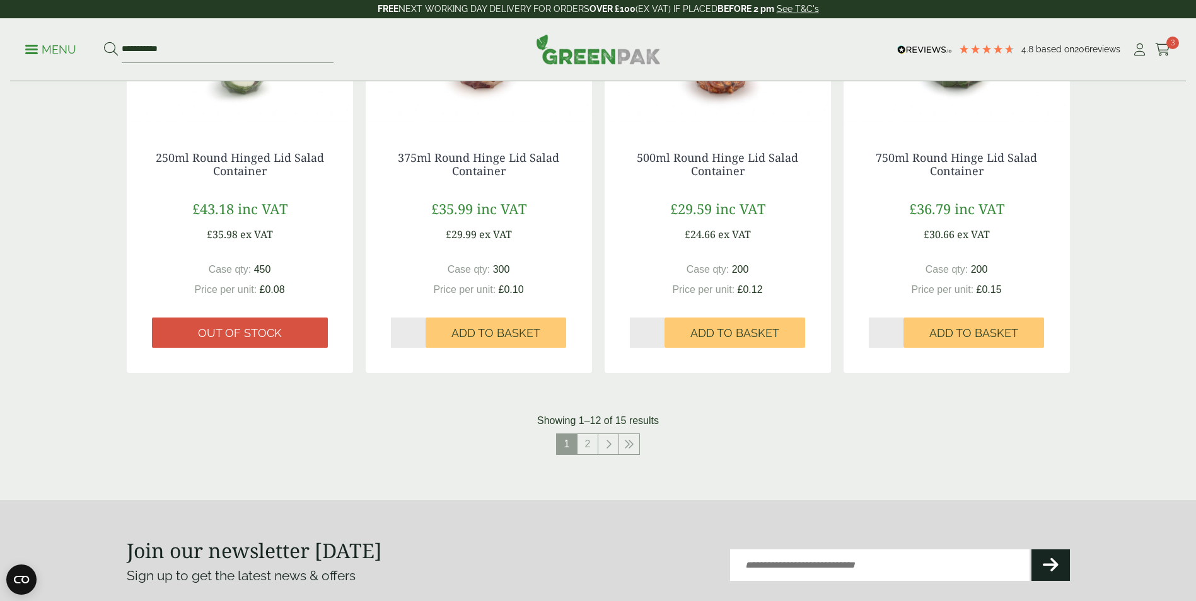
scroll to position [1324, 0]
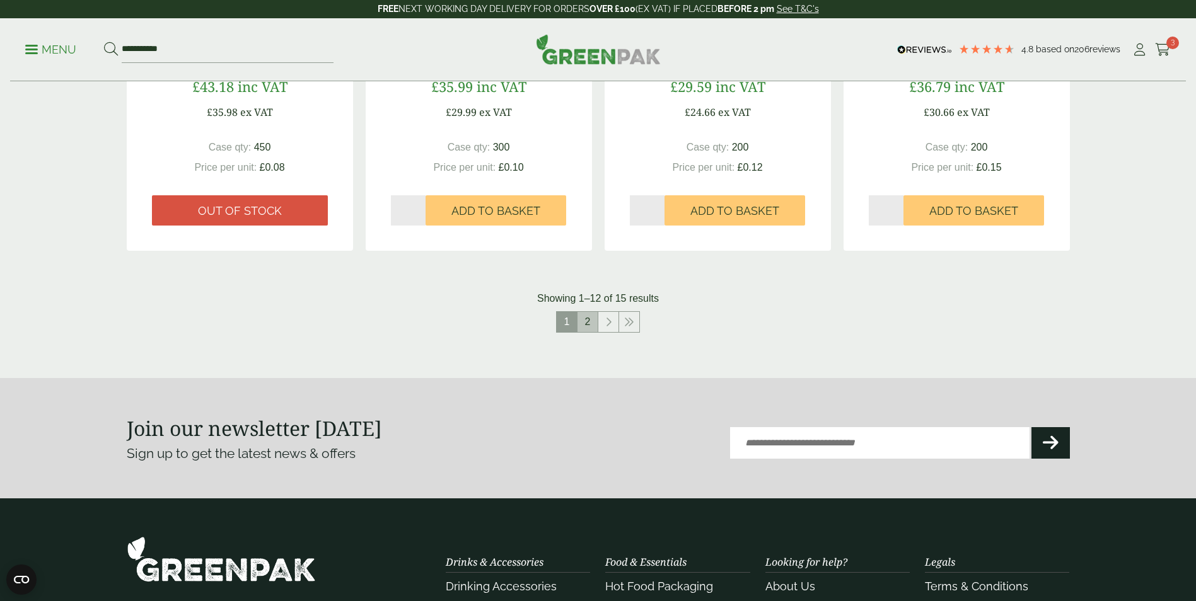
click at [590, 321] on link "2" at bounding box center [587, 322] width 20 height 20
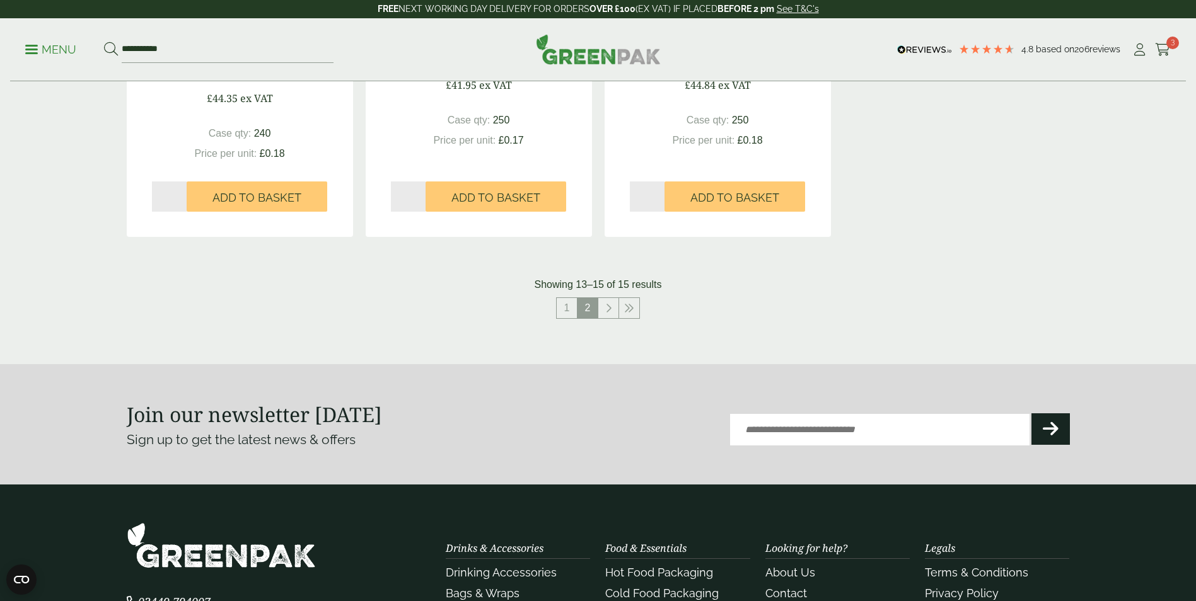
scroll to position [283, 0]
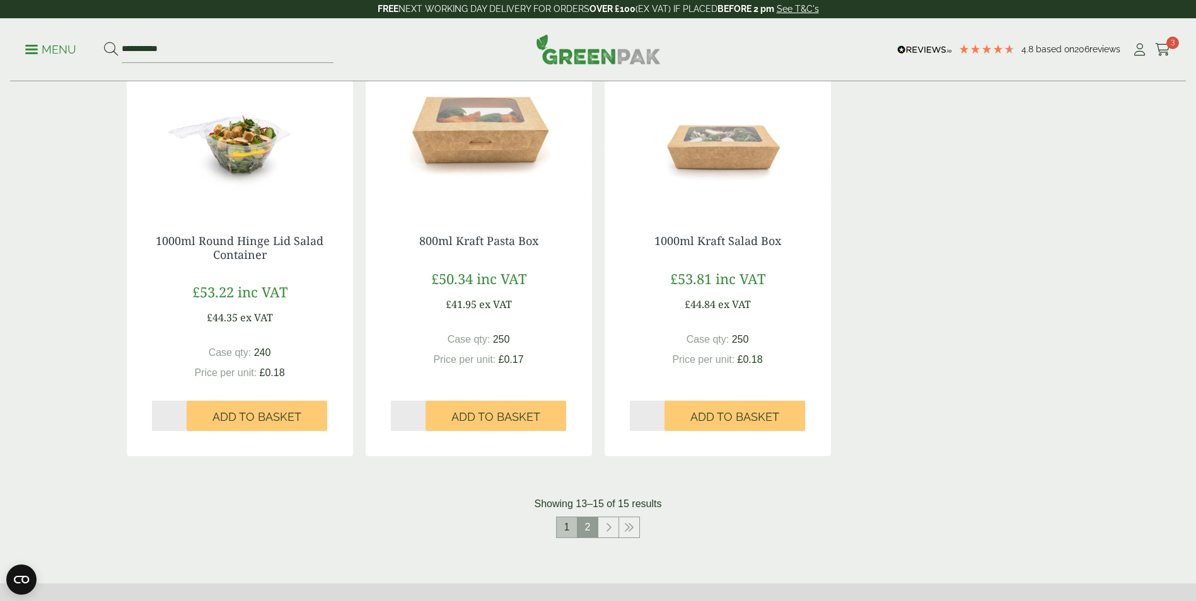
click at [562, 522] on link "1" at bounding box center [567, 528] width 20 height 20
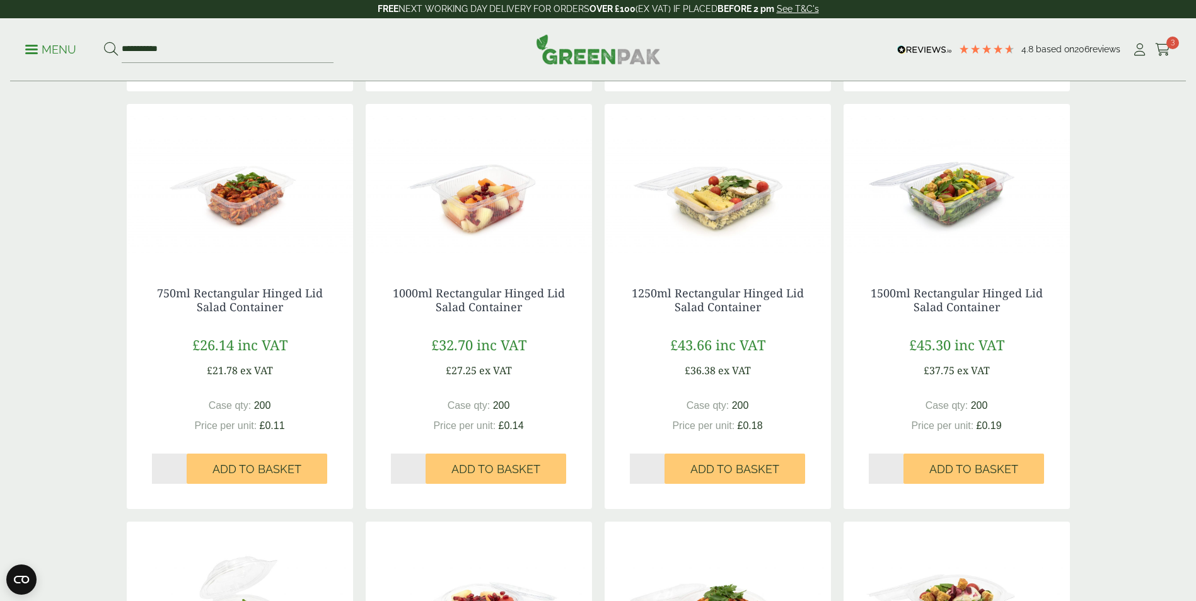
scroll to position [535, 0]
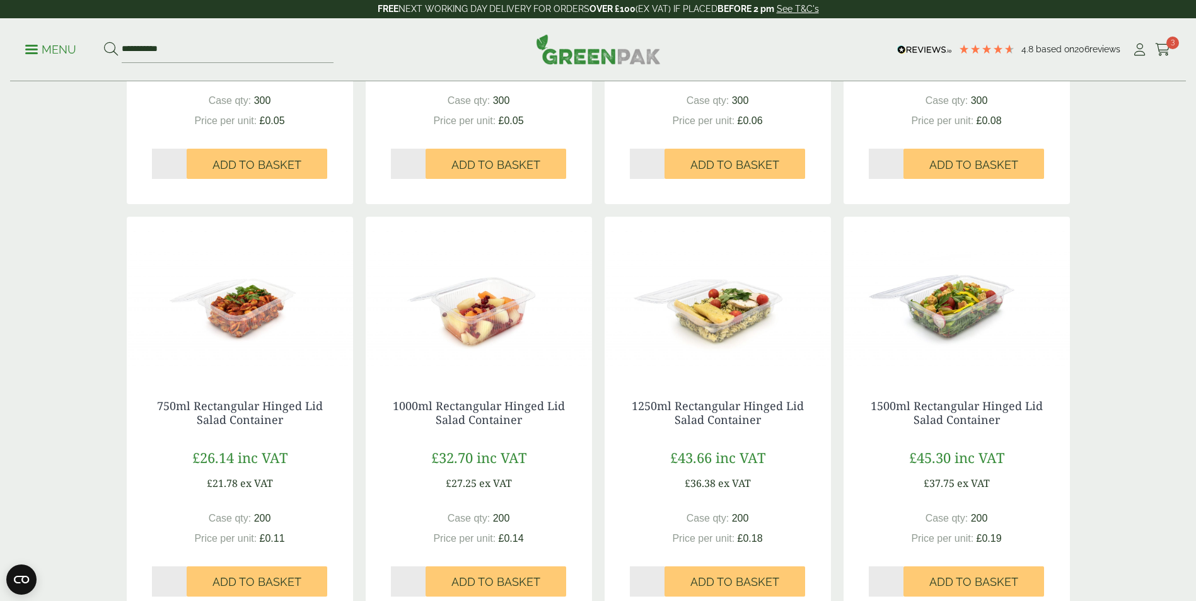
click at [951, 320] on img at bounding box center [956, 296] width 226 height 158
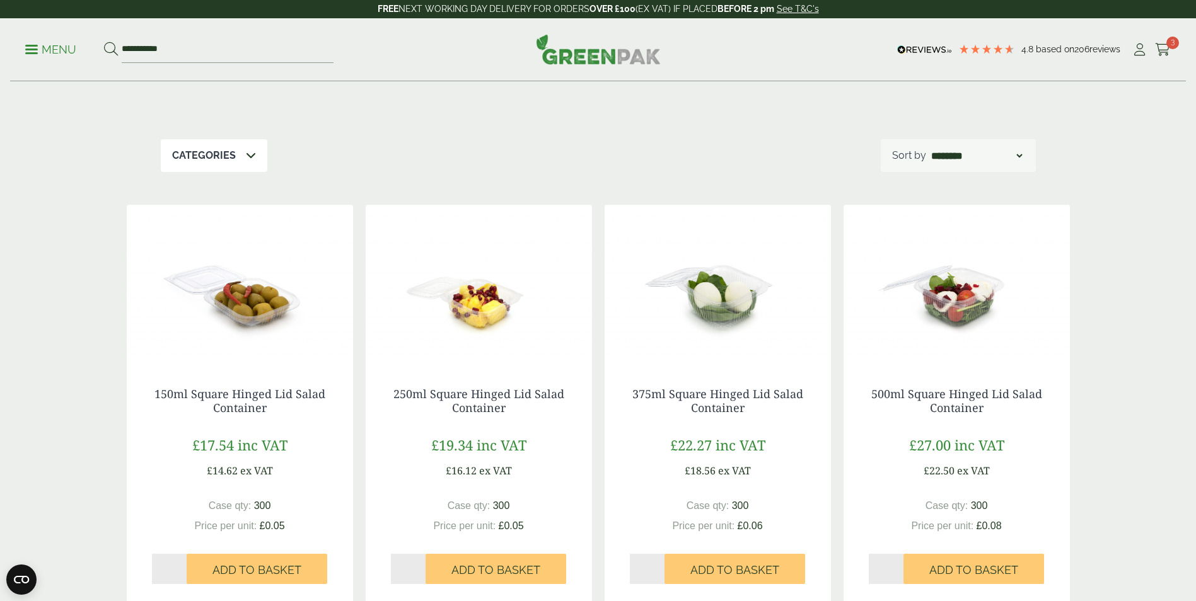
scroll to position [0, 0]
